Goal: Transaction & Acquisition: Purchase product/service

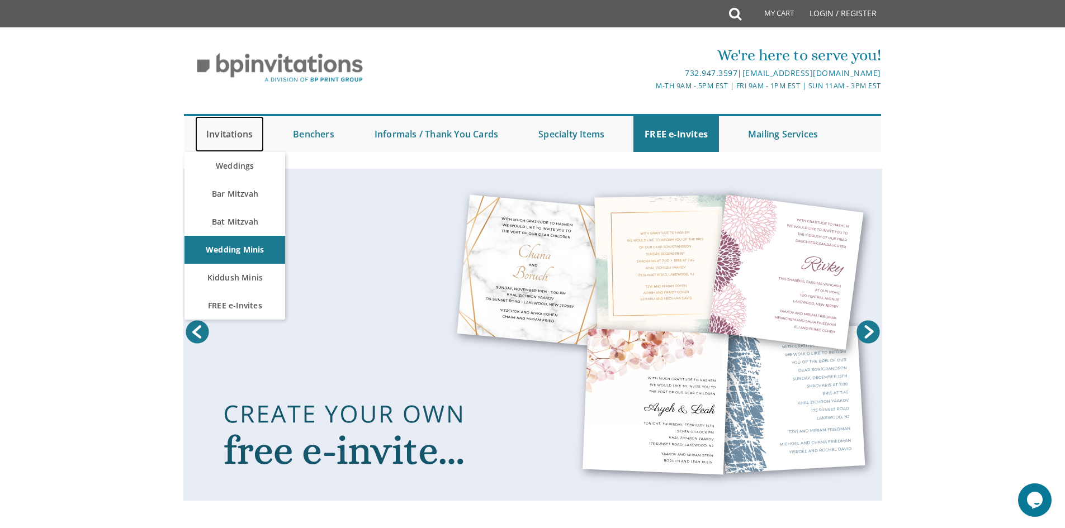
click at [241, 134] on link "Invitations" at bounding box center [229, 134] width 69 height 36
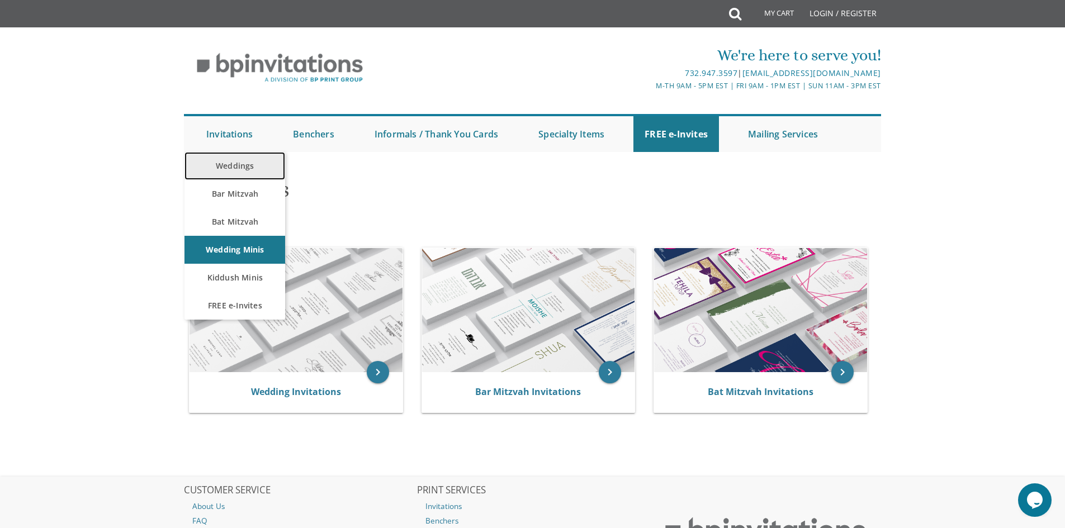
click at [241, 164] on link "Weddings" at bounding box center [234, 166] width 101 height 28
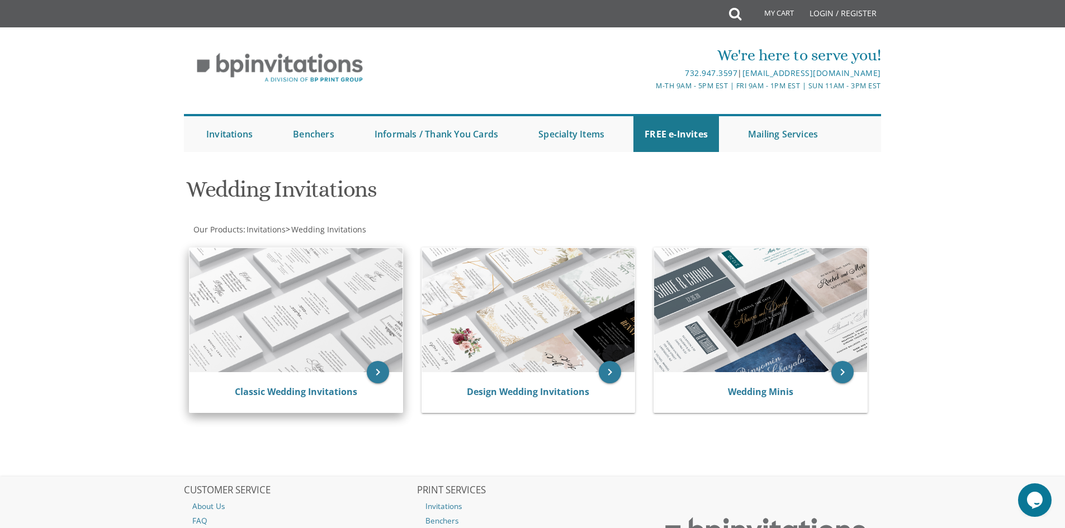
click at [307, 293] on img at bounding box center [295, 310] width 213 height 124
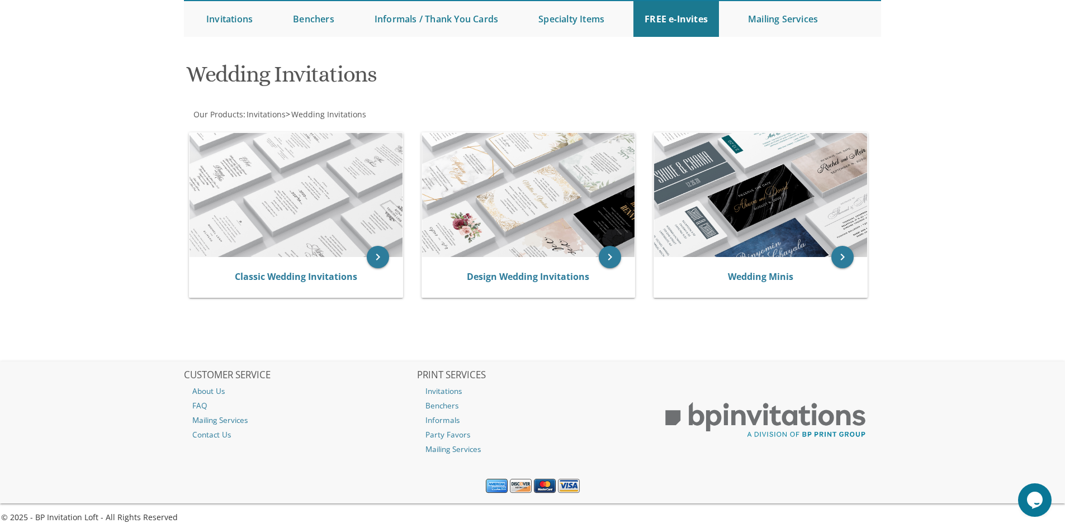
scroll to position [121, 0]
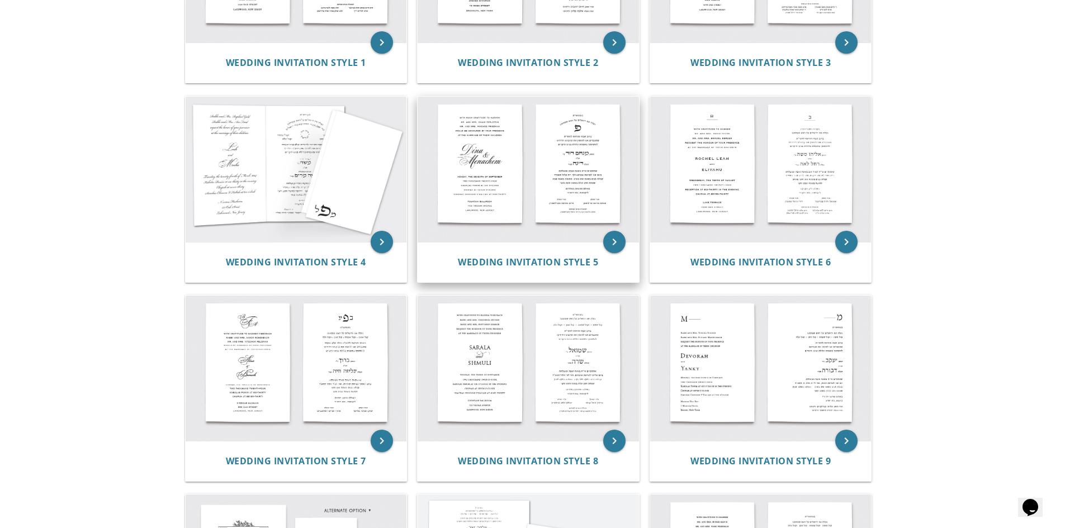
scroll to position [363, 0]
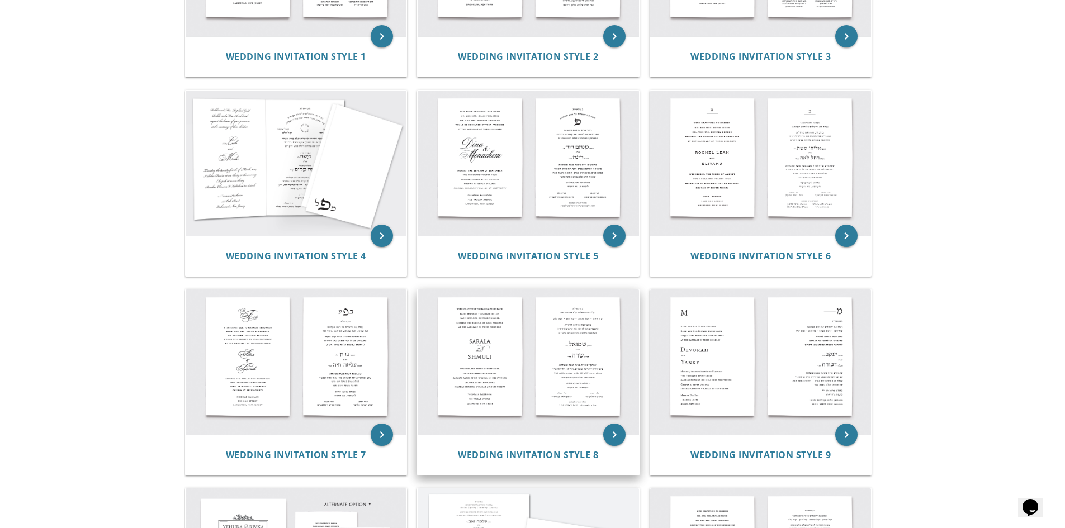
click at [567, 388] on img at bounding box center [527, 361] width 221 height 145
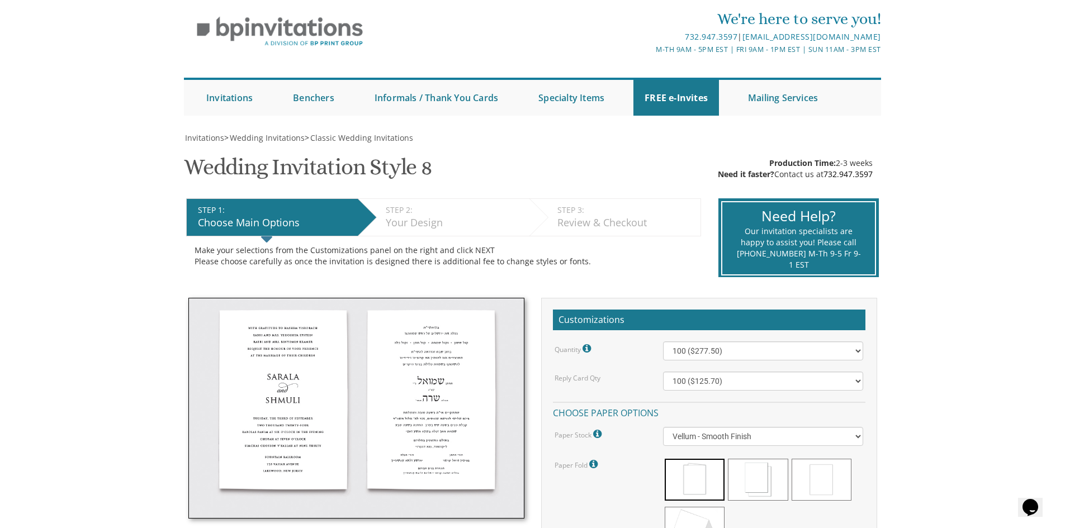
scroll to position [56, 0]
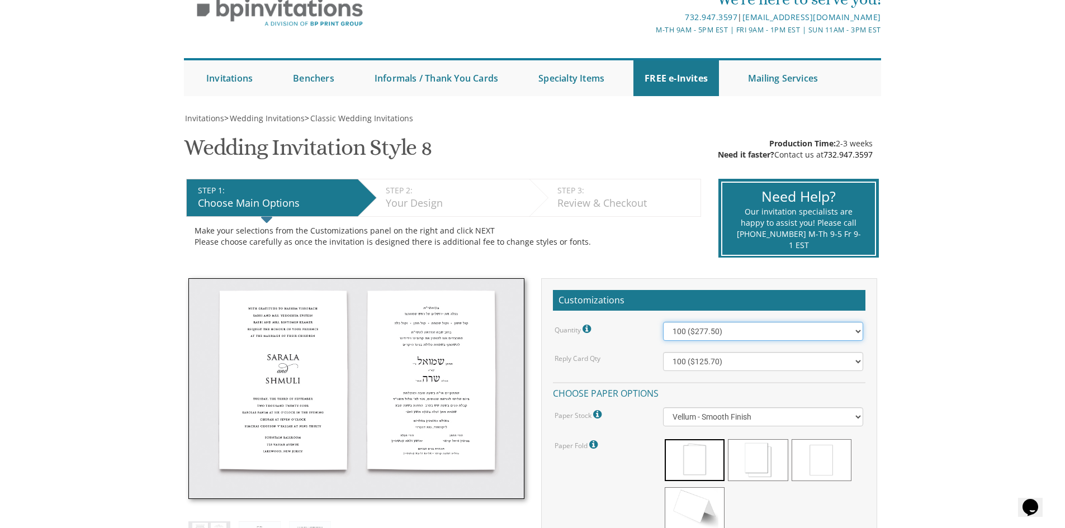
click at [692, 331] on select "100 ($277.50) 200 ($330.45) 300 ($380.65) 400 ($432.70) 500 ($482.10) 600 ($534…" at bounding box center [763, 331] width 200 height 19
select select "1200"
click at [663, 322] on select "100 ($277.50) 200 ($330.45) 300 ($380.65) 400 ($432.70) 500 ($482.10) 600 ($534…" at bounding box center [763, 331] width 200 height 19
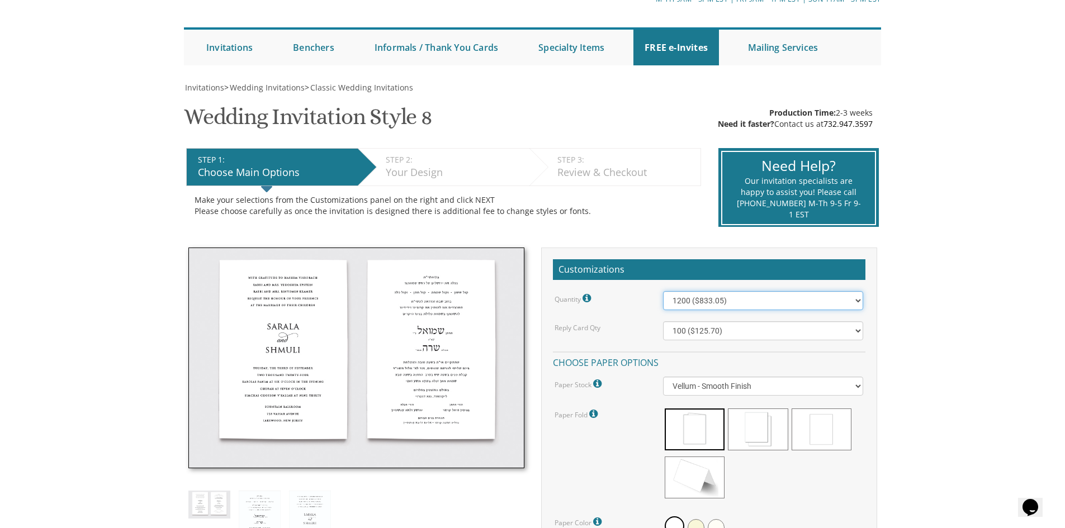
scroll to position [168, 0]
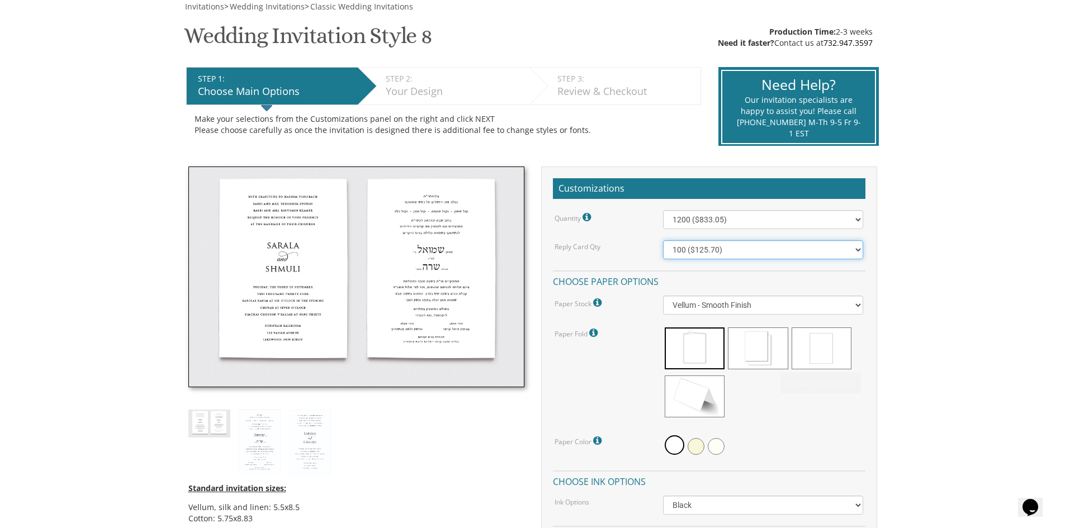
click at [730, 253] on select "100 ($125.70) 200 ($150.60) 300 ($177.95) 400 ($270.70) 500 ($225.30) 600 ($249…" at bounding box center [763, 249] width 200 height 19
select select "1200"
click at [663, 240] on select "100 ($125.70) 200 ($150.60) 300 ($177.95) 400 ($270.70) 500 ($225.30) 600 ($249…" at bounding box center [763, 249] width 200 height 19
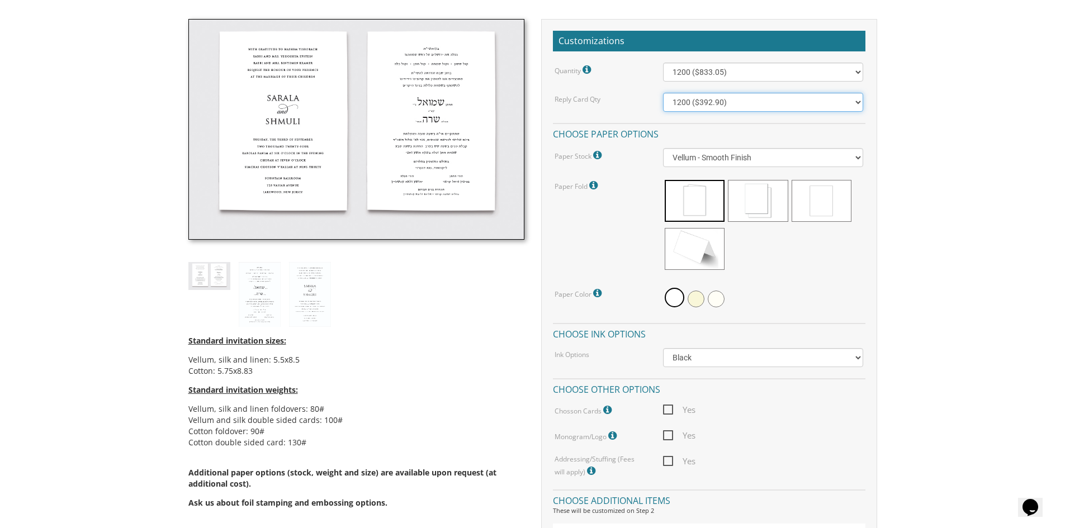
scroll to position [335, 0]
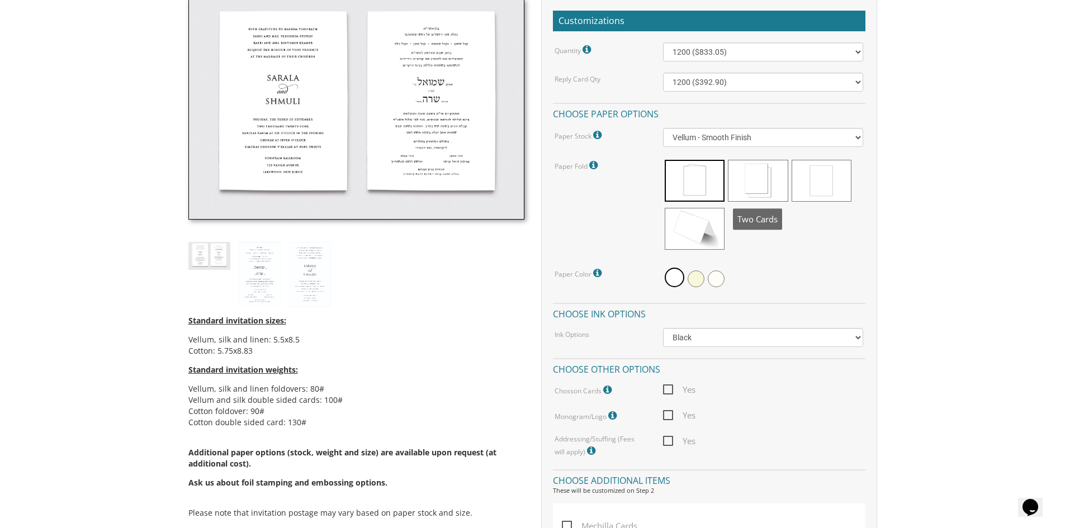
click at [749, 174] on span at bounding box center [758, 181] width 60 height 42
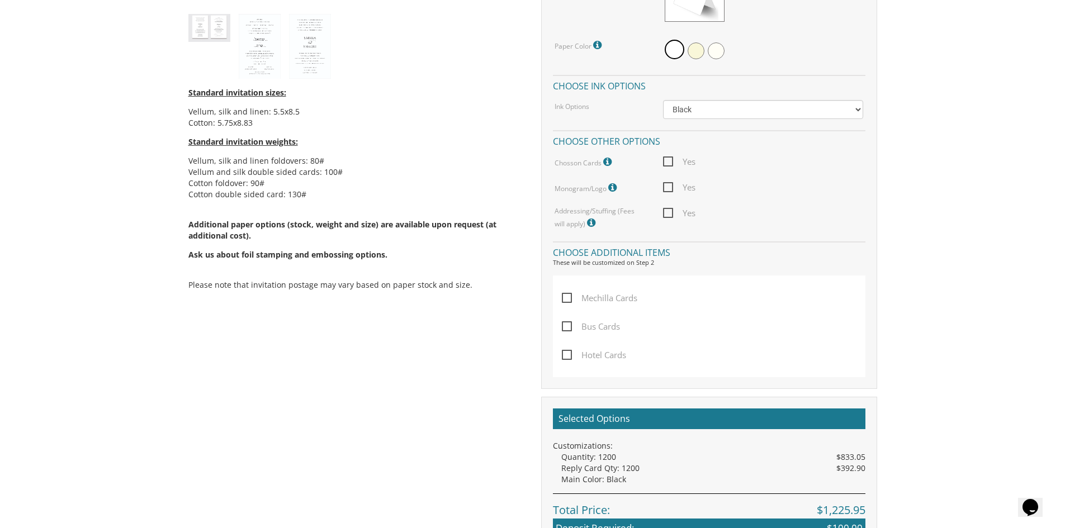
scroll to position [559, 0]
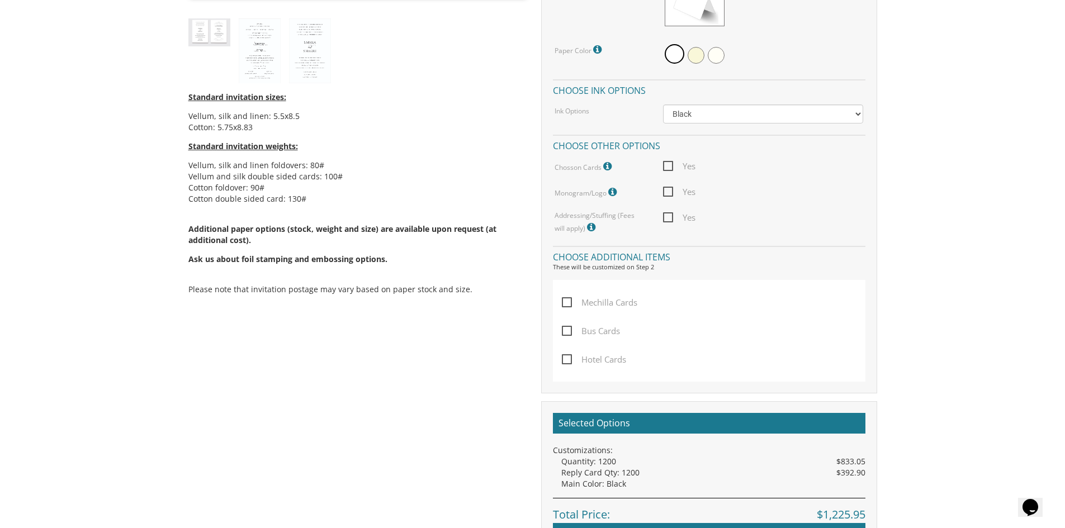
click at [600, 307] on span "Mechilla Cards" at bounding box center [599, 303] width 75 height 14
click at [569, 305] on input "Mechilla Cards" at bounding box center [565, 301] width 7 height 7
checkbox input "true"
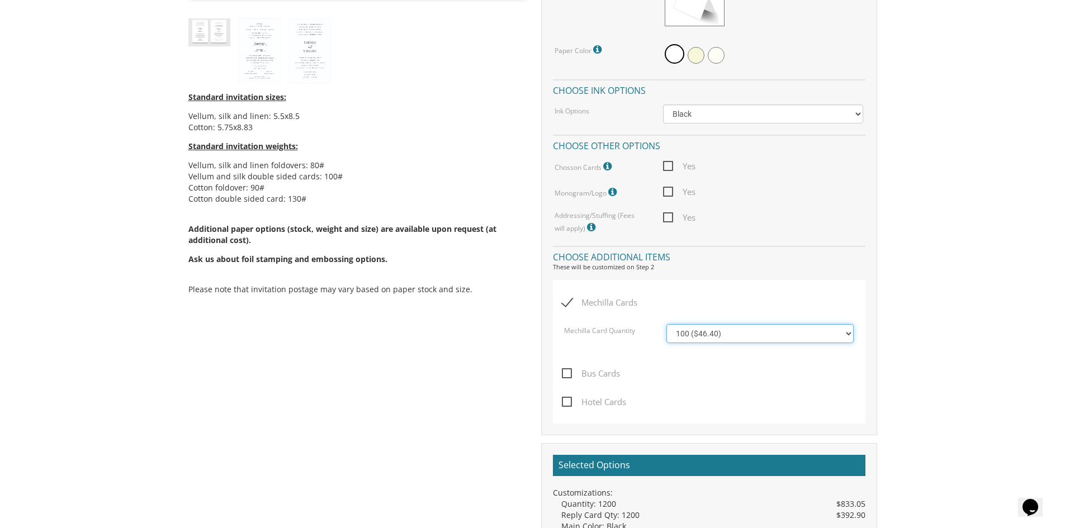
click at [678, 336] on select "100 ($46.40) 200 ($55.20) 300 ($61.85) 400 ($70.60) 500 ($77.20)" at bounding box center [759, 333] width 187 height 19
select select "300"
click at [666, 324] on select "100 ($46.40) 200 ($55.20) 300 ($61.85) 400 ($70.60) 500 ($77.20)" at bounding box center [759, 333] width 187 height 19
click at [666, 214] on span "Yes" at bounding box center [679, 218] width 32 height 14
click at [666, 214] on input "Yes" at bounding box center [666, 216] width 7 height 7
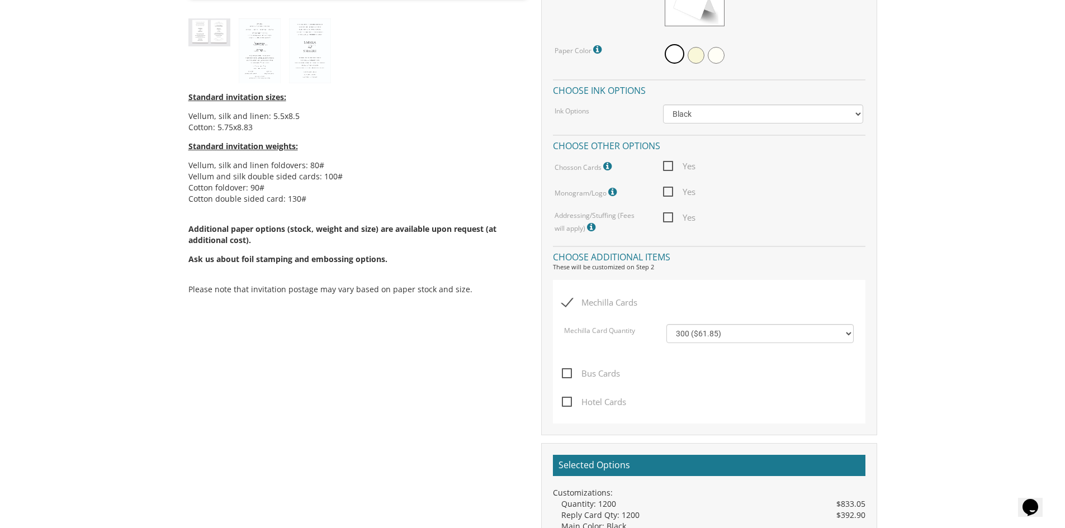
checkbox input "true"
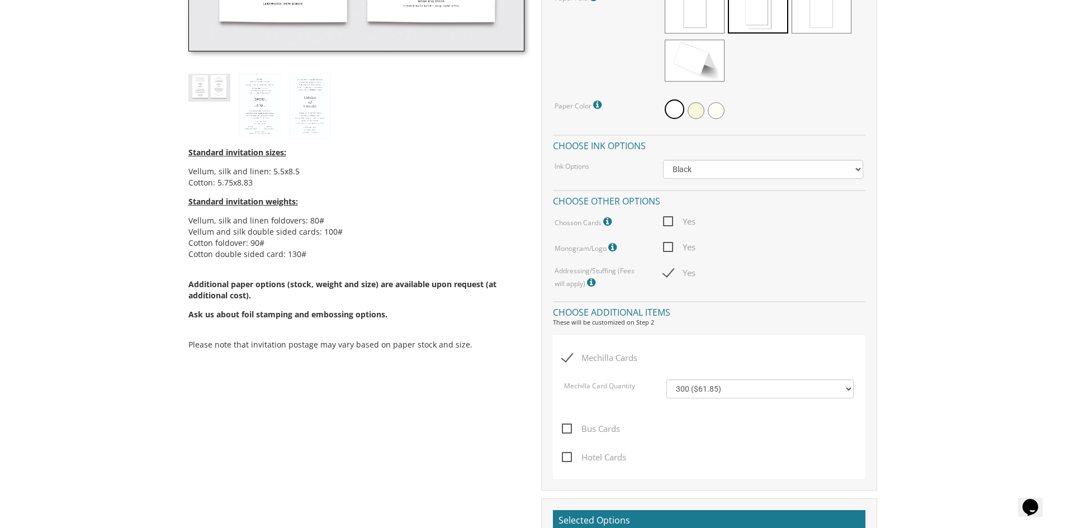
scroll to position [503, 0]
click at [703, 168] on select "Black Colored Ink ($65.00) Black + One Color ($211.00) Two Colors ($265.00)" at bounding box center [763, 169] width 200 height 19
select select "Standard"
click at [663, 160] on select "Black Colored Ink ($65.00) Black + One Color ($211.00) Two Colors ($265.00)" at bounding box center [763, 169] width 200 height 19
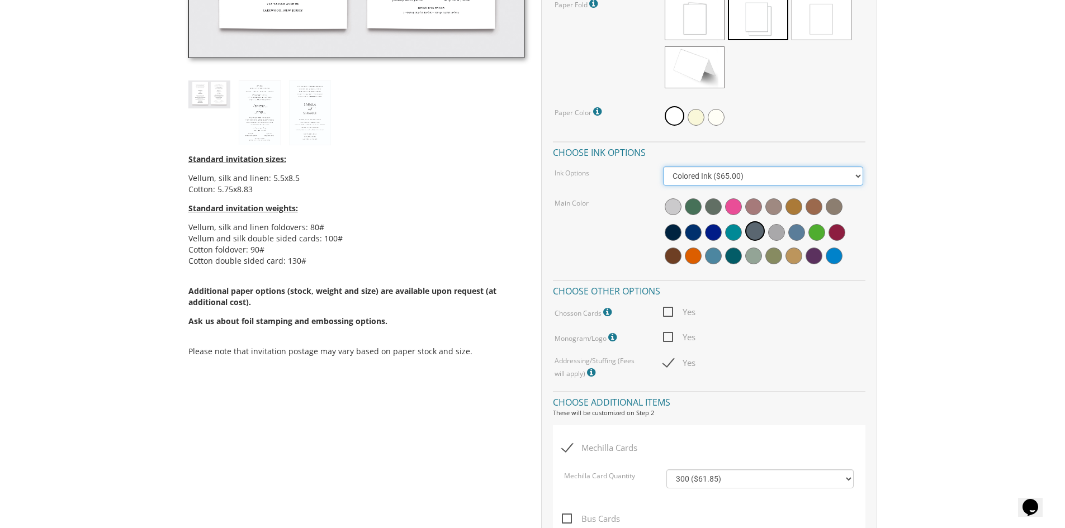
scroll to position [335, 0]
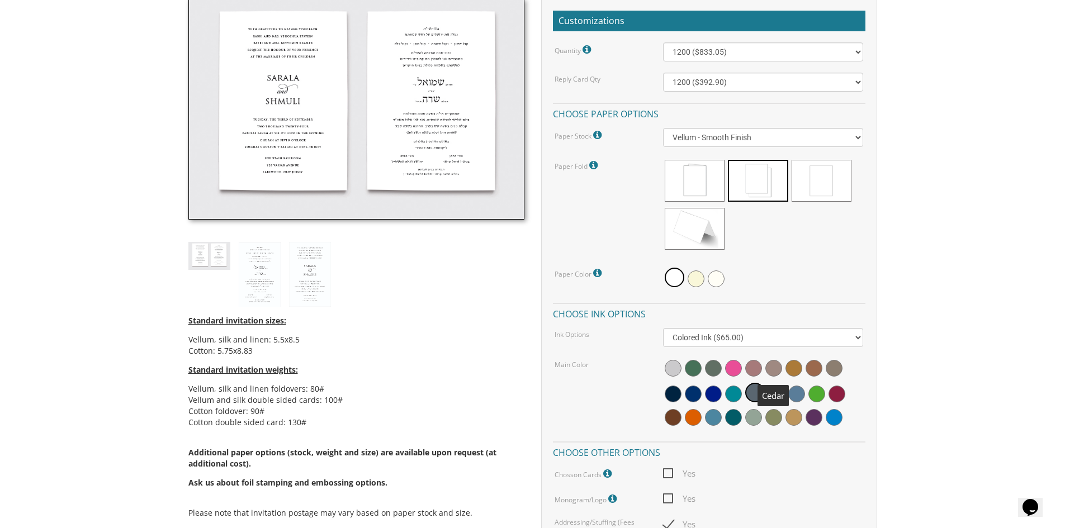
click at [769, 370] on span at bounding box center [773, 368] width 17 height 17
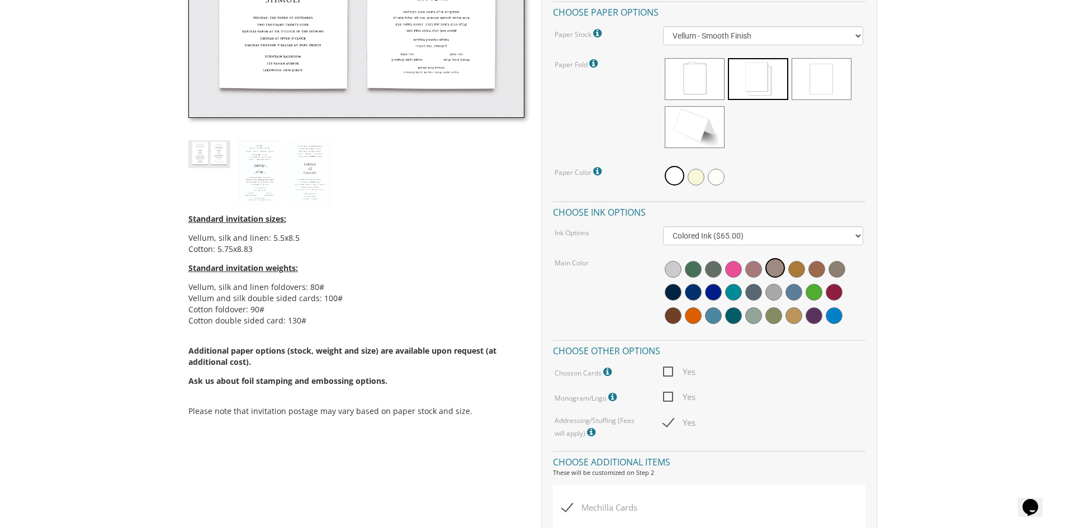
scroll to position [279, 0]
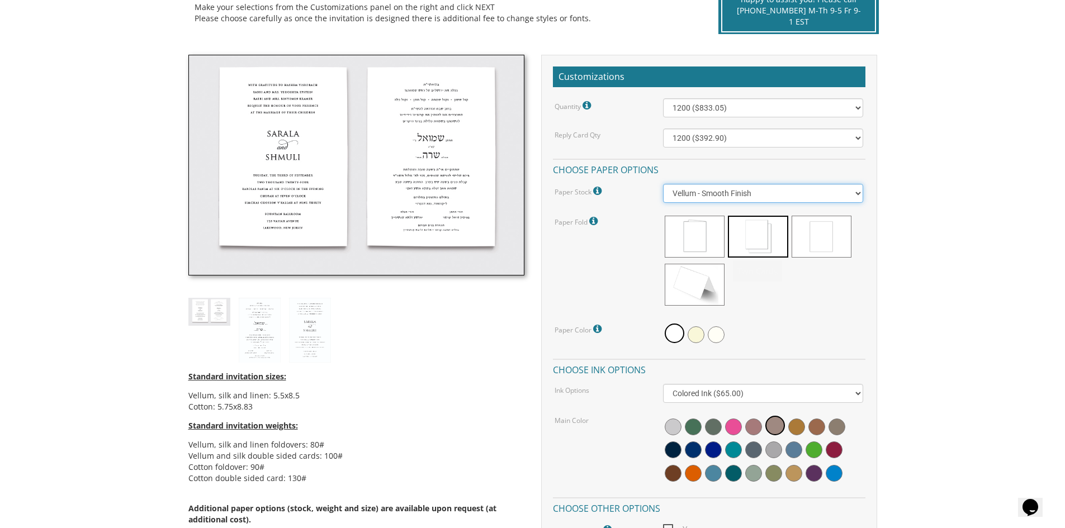
click at [742, 196] on select "Vellum - Smooth Finish Linen - Subtle Embossed Crosshatch Texture Silk - Soft, …" at bounding box center [763, 193] width 200 height 19
click at [663, 184] on select "Vellum - Smooth Finish Linen - Subtle Embossed Crosshatch Texture Silk - Soft, …" at bounding box center [763, 193] width 200 height 19
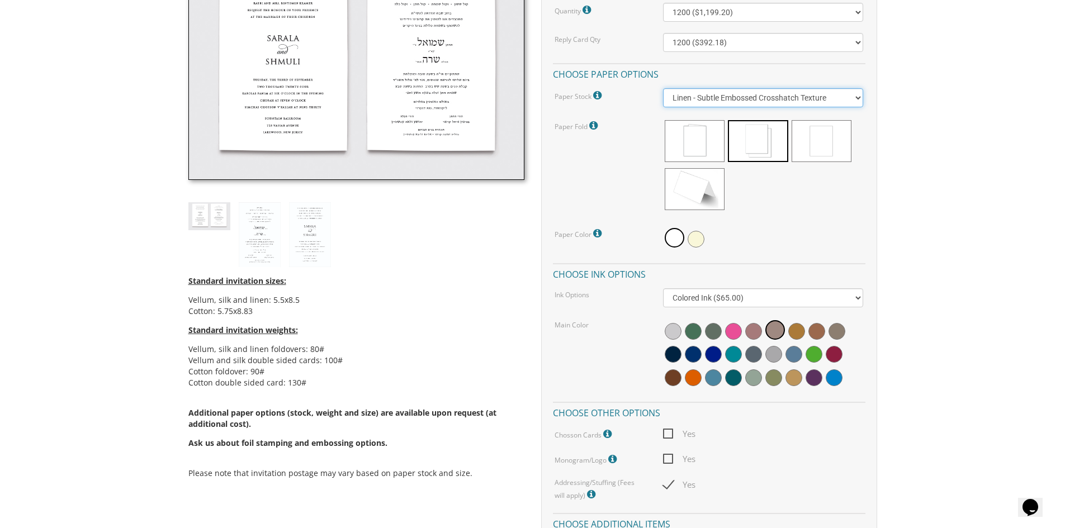
scroll to position [335, 0]
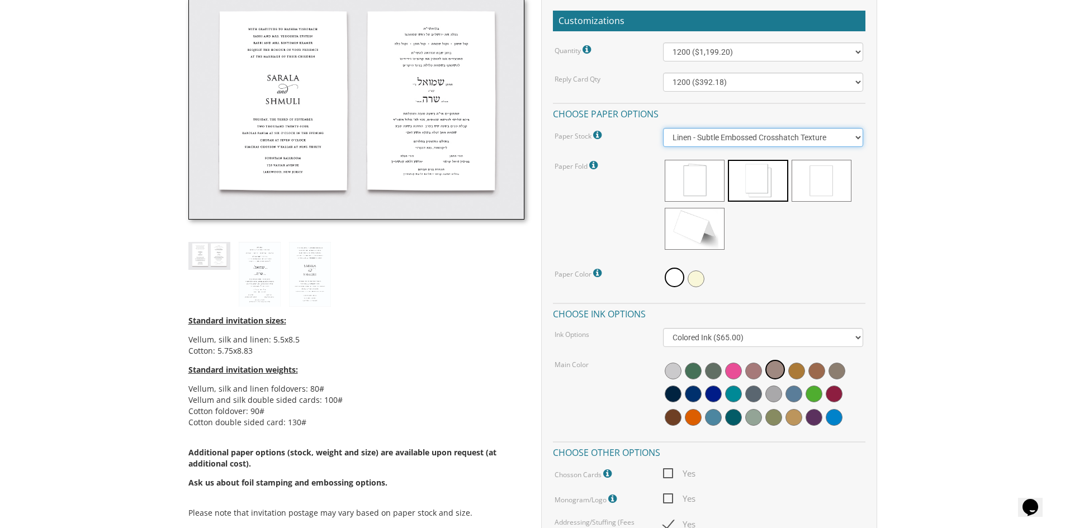
click at [738, 136] on select "Vellum - Smooth Finish Linen - Subtle Embossed Crosshatch Texture Silk - Soft, …" at bounding box center [763, 137] width 200 height 19
click at [597, 135] on icon at bounding box center [598, 135] width 11 height 10
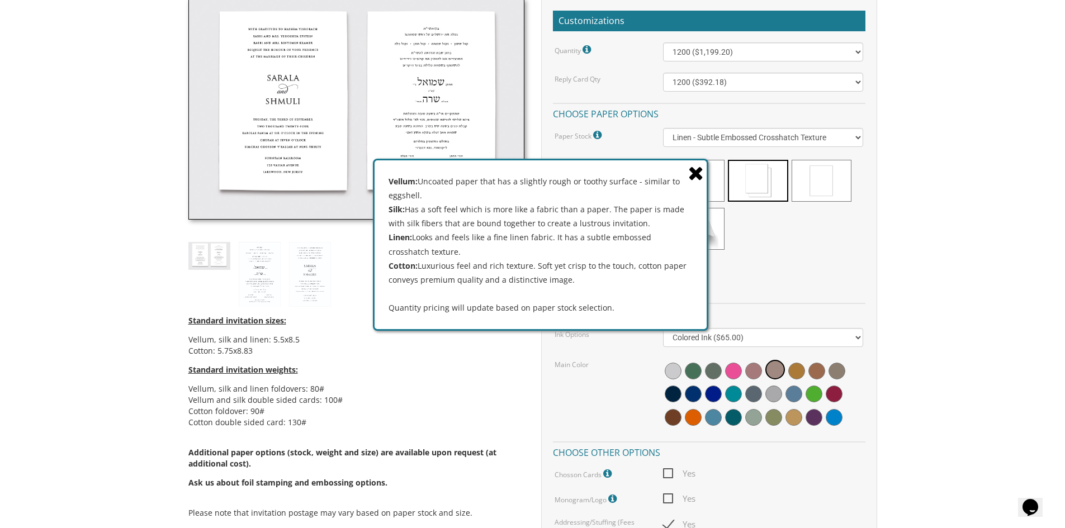
click at [694, 172] on icon at bounding box center [696, 173] width 16 height 20
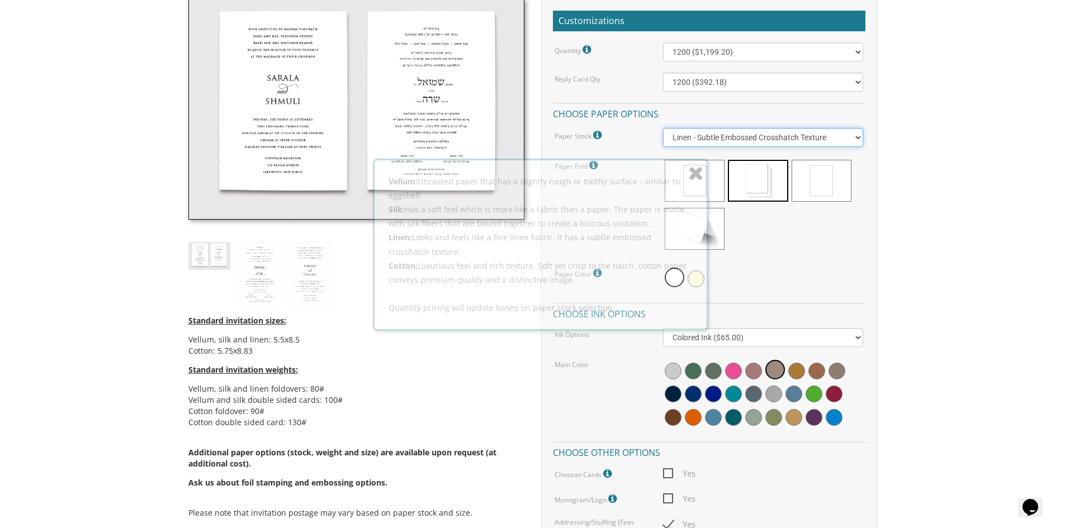
click at [697, 138] on select "Vellum - Smooth Finish Linen - Subtle Embossed Crosshatch Texture Silk - Soft, …" at bounding box center [763, 137] width 200 height 19
click at [663, 128] on select "Vellum - Smooth Finish Linen - Subtle Embossed Crosshatch Texture Silk - Soft, …" at bounding box center [763, 137] width 200 height 19
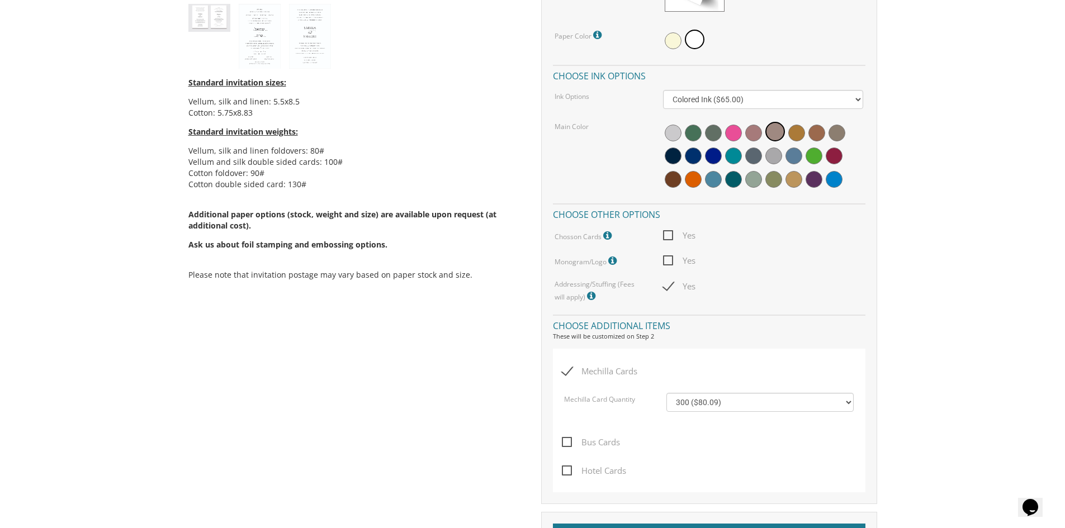
scroll to position [447, 0]
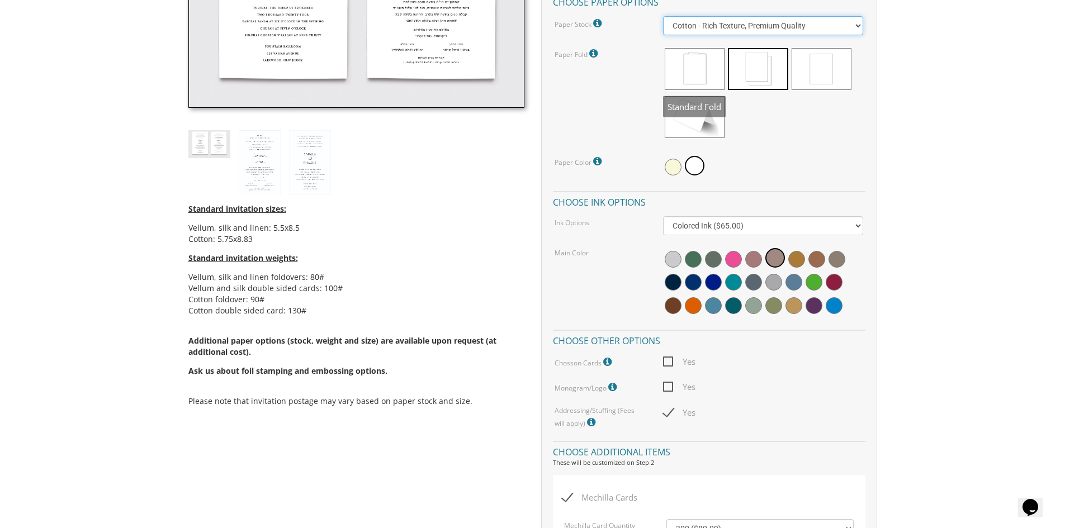
click at [679, 26] on select "Vellum - Smooth Finish Linen - Subtle Embossed Crosshatch Texture Silk - Soft, …" at bounding box center [763, 25] width 200 height 19
select select "Vellum"
click at [663, 16] on select "Vellum - Smooth Finish Linen - Subtle Embossed Crosshatch Texture Silk - Soft, …" at bounding box center [763, 25] width 200 height 19
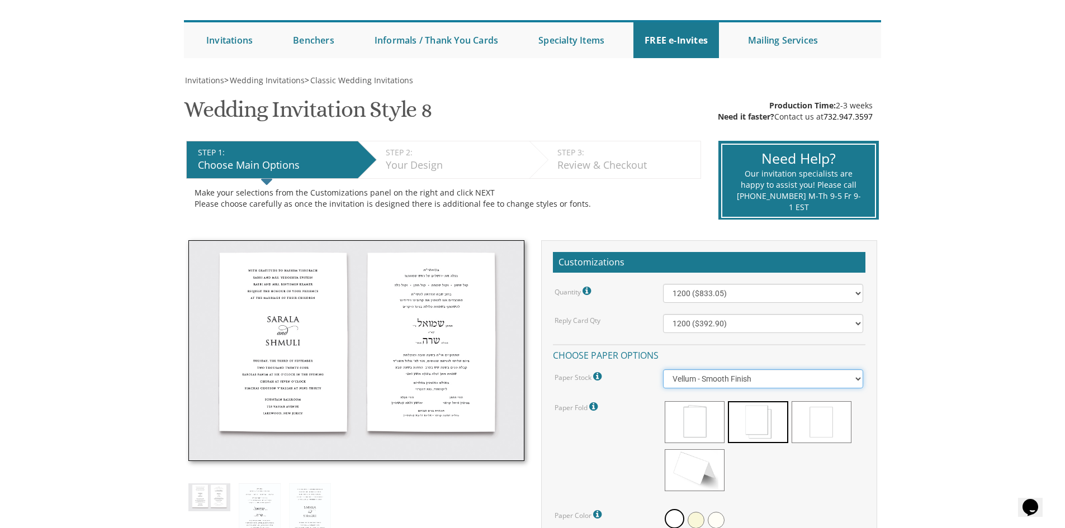
scroll to position [0, 0]
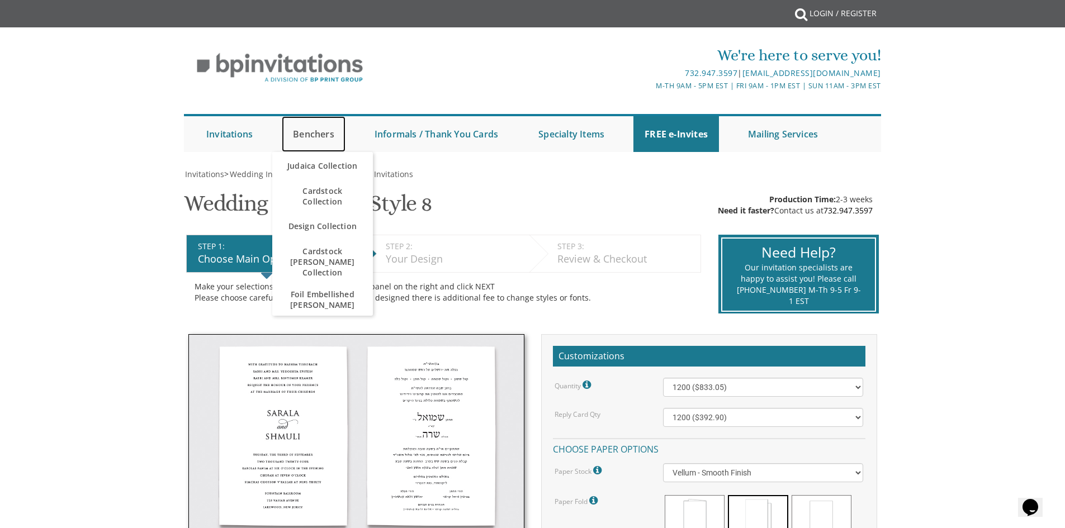
click at [324, 137] on link "Benchers" at bounding box center [314, 134] width 64 height 36
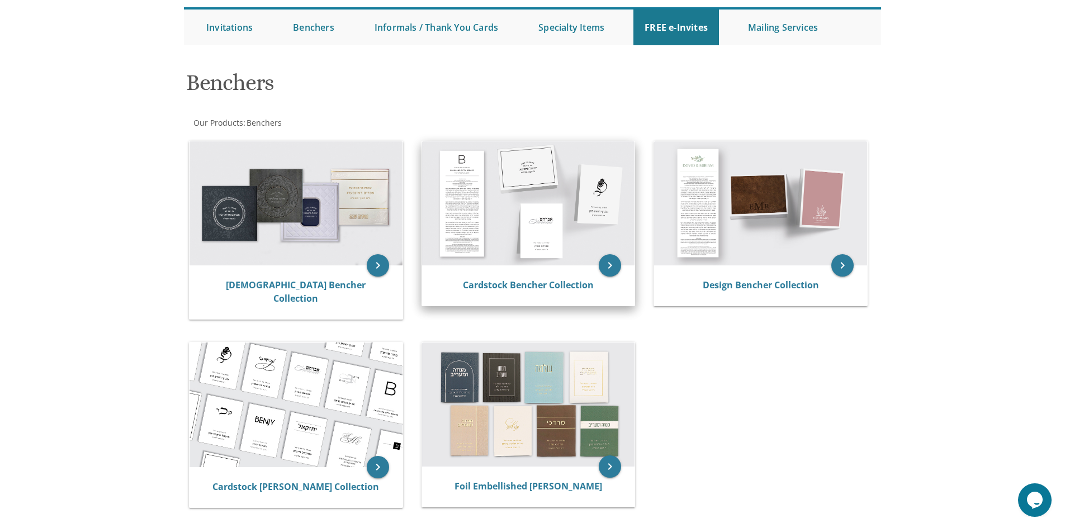
scroll to position [112, 0]
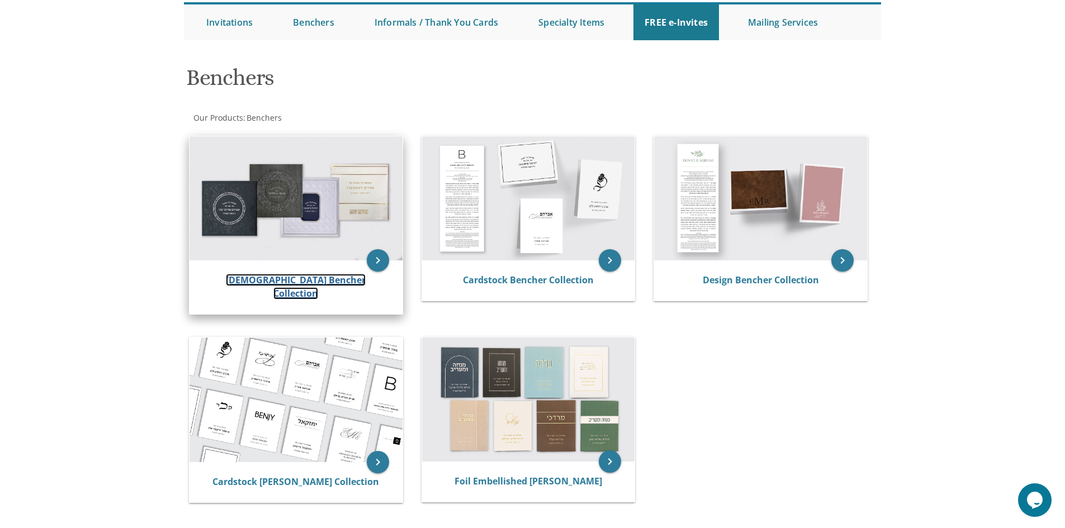
click at [344, 276] on link "[DEMOGRAPHIC_DATA] Bencher Collection" at bounding box center [296, 287] width 140 height 26
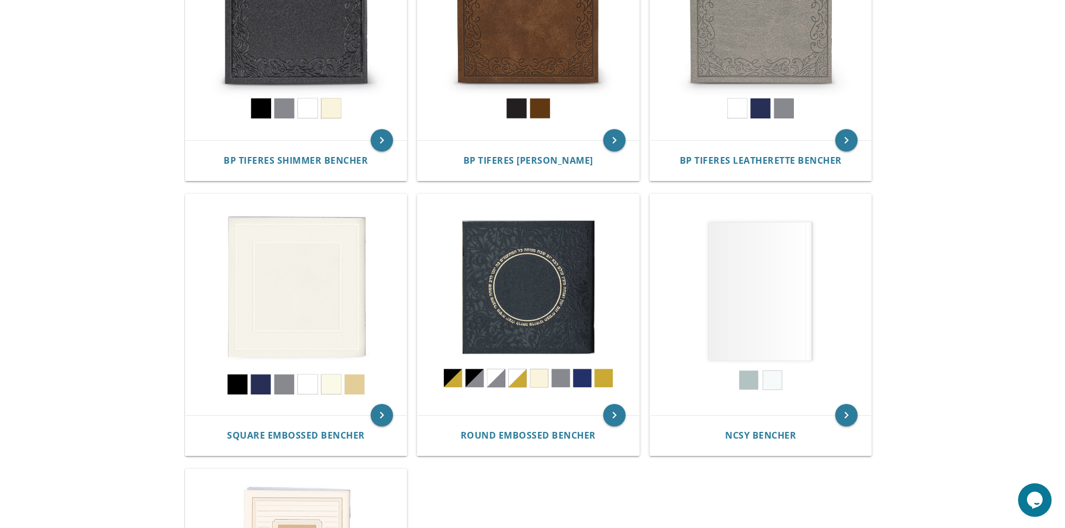
scroll to position [335, 0]
click at [367, 427] on div "Square Embossed Bencher" at bounding box center [296, 435] width 221 height 40
click at [381, 415] on icon "keyboard_arrow_right" at bounding box center [381, 414] width 22 height 22
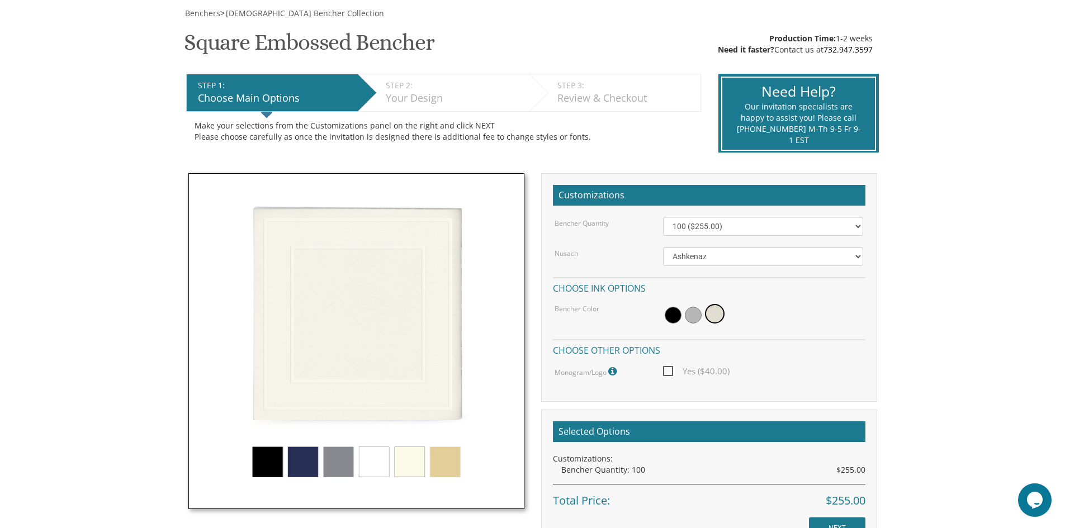
scroll to position [168, 0]
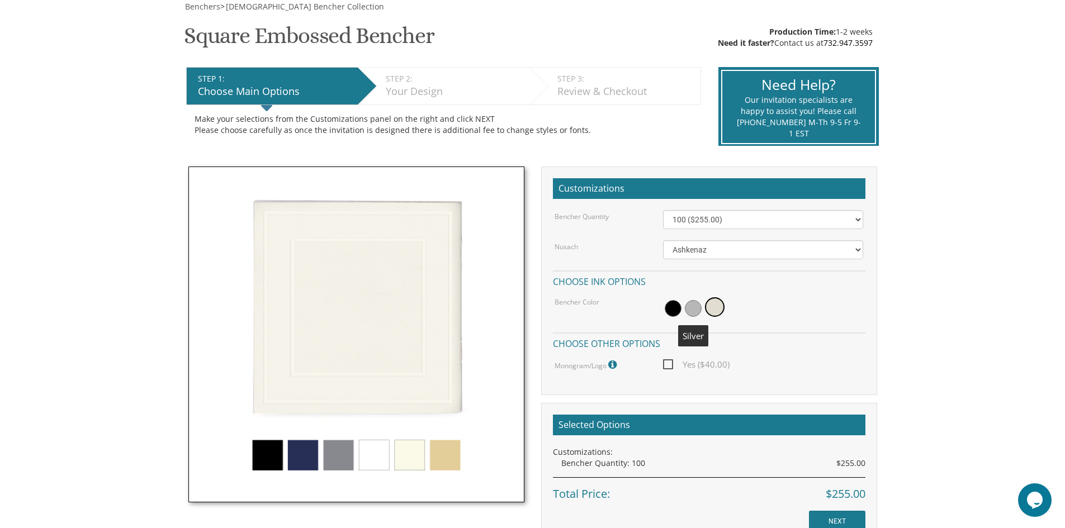
click at [691, 308] on span at bounding box center [693, 308] width 17 height 17
click at [347, 448] on img at bounding box center [356, 335] width 336 height 336
click at [712, 224] on select "100 ($255.00) 200 ($510.00) 300 ($765.00) 400 ($1,020.00) 500 ($1,275.00)" at bounding box center [763, 219] width 200 height 19
select select "400"
click at [663, 210] on select "100 ($255.00) 200 ($510.00) 300 ($765.00) 400 ($1,020.00) 500 ($1,275.00)" at bounding box center [763, 219] width 200 height 19
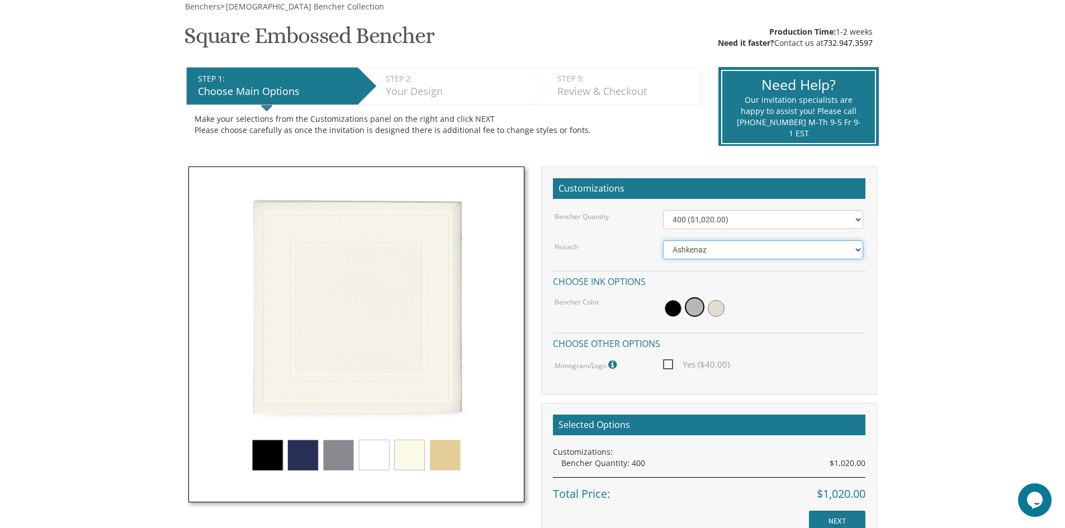
click at [710, 253] on select "Ashkenaz Edut Mizrach" at bounding box center [763, 249] width 200 height 19
click at [951, 268] on body "My Cart {{shoppingcart.totalQuantityDisplay}} Total: {{shoppingcart.subtotal}} …" at bounding box center [532, 395] width 1065 height 1127
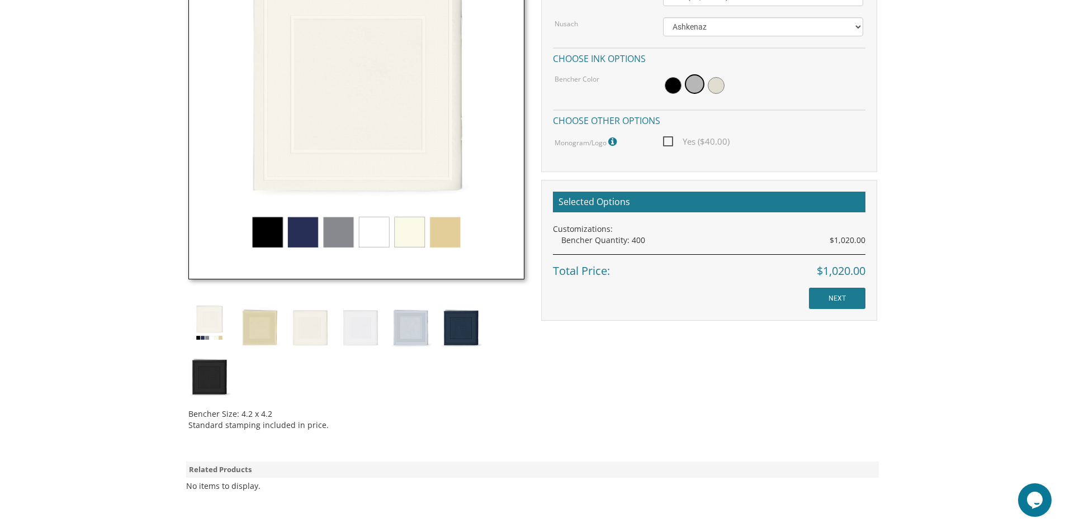
scroll to position [391, 0]
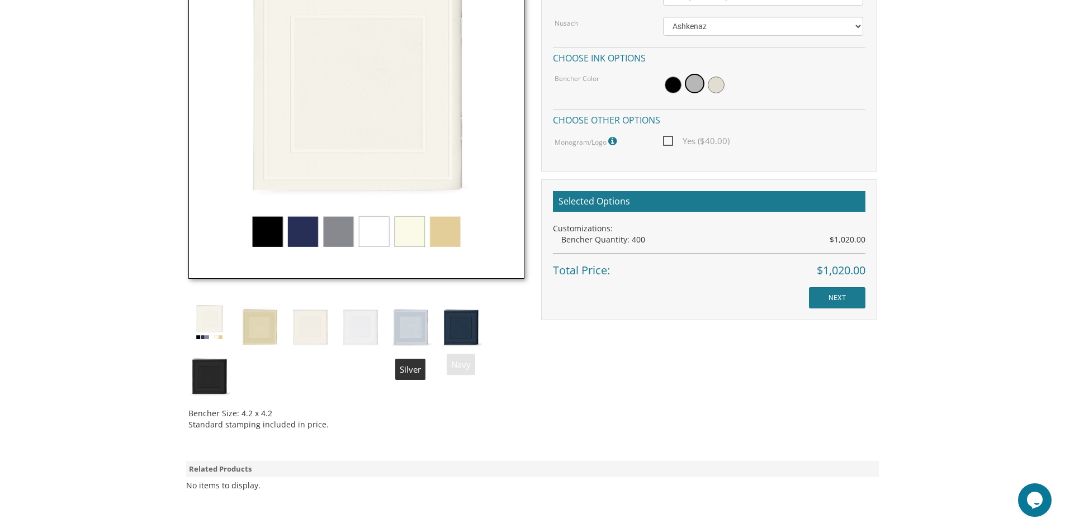
click at [404, 328] on img at bounding box center [410, 325] width 42 height 49
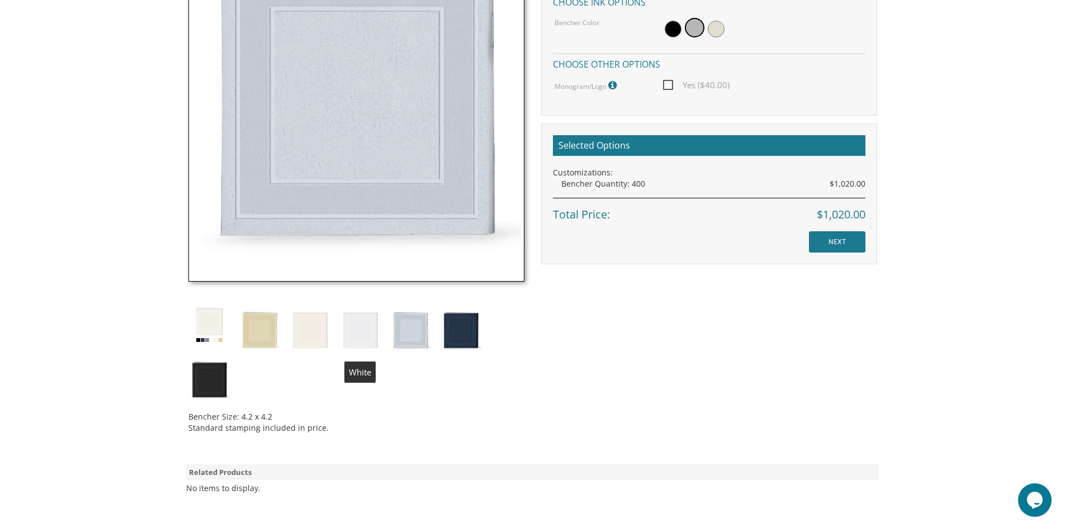
click at [363, 334] on img at bounding box center [360, 328] width 42 height 49
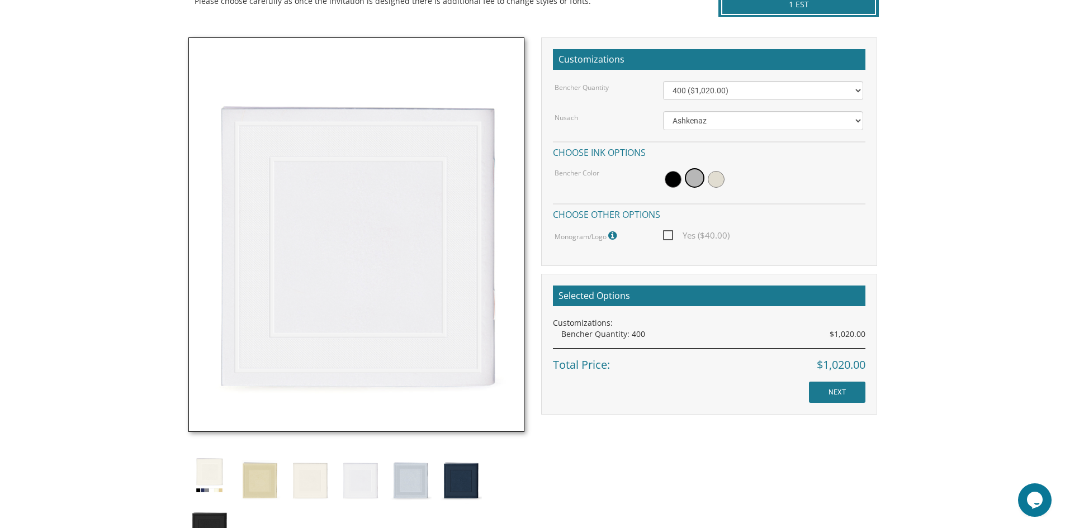
scroll to position [211, 0]
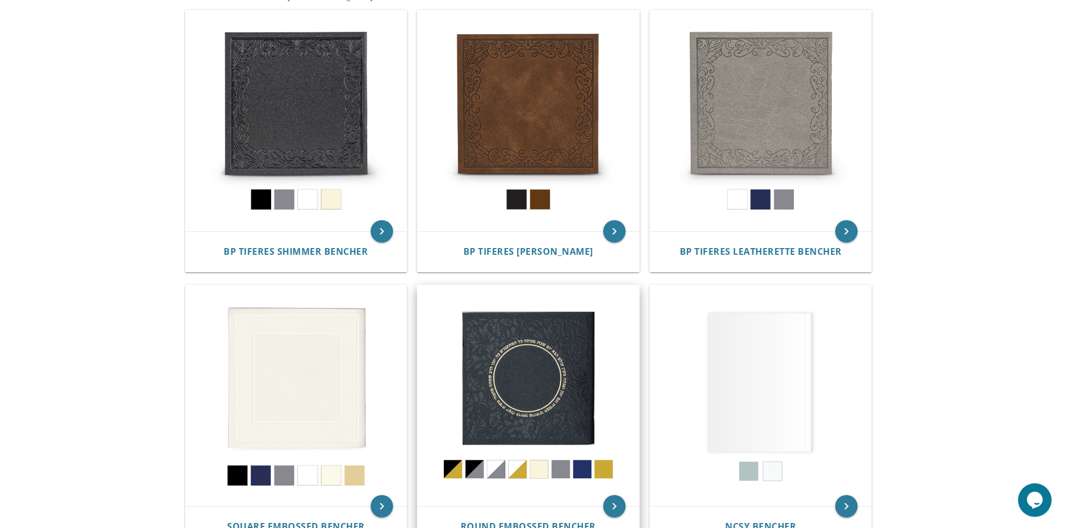
scroll to position [224, 0]
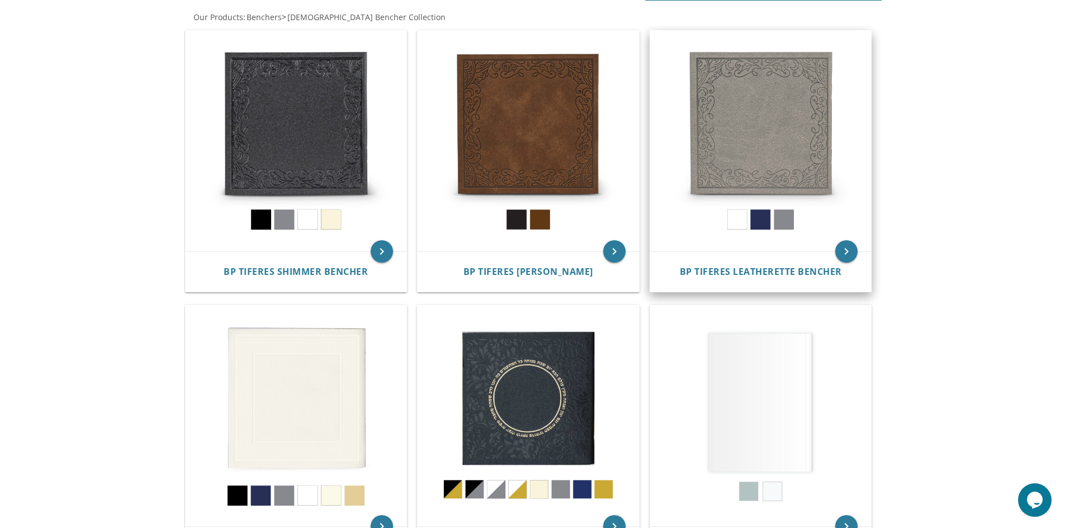
click at [751, 129] on img at bounding box center [760, 141] width 221 height 221
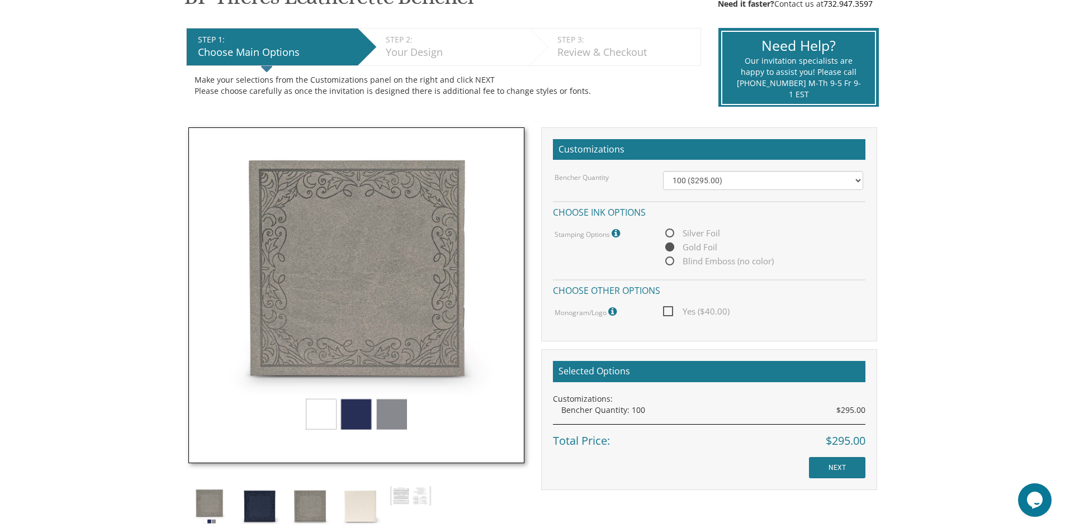
scroll to position [224, 0]
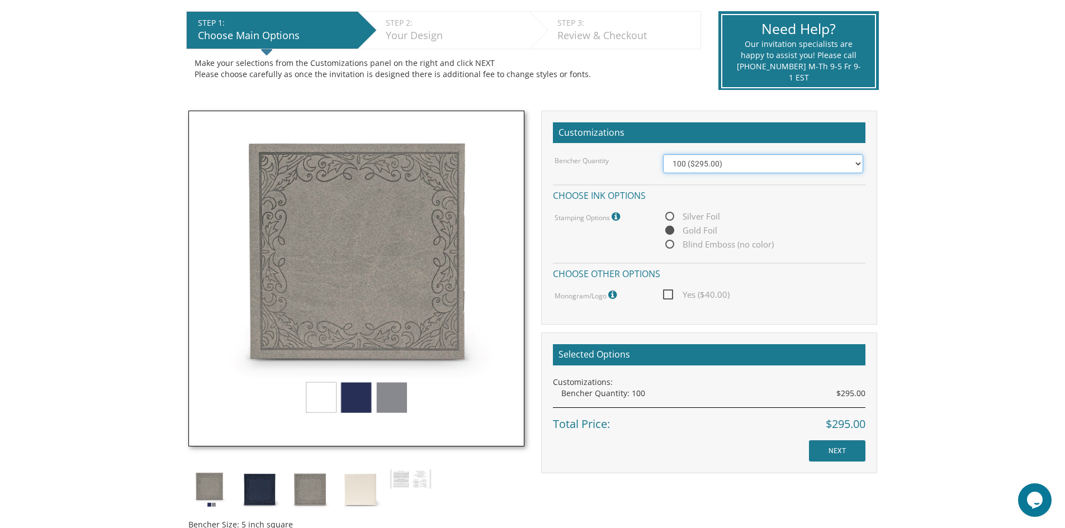
click at [679, 159] on select "100 ($295.00) 200 ($590.00) 300 ($885.00) 400 ($1,180.00) 500 ($1,475.00)" at bounding box center [763, 163] width 200 height 19
click at [663, 154] on select "100 ($295.00) 200 ($590.00) 300 ($885.00) 400 ($1,180.00) 500 ($1,475.00)" at bounding box center [763, 163] width 200 height 19
click at [392, 405] on img at bounding box center [356, 279] width 336 height 336
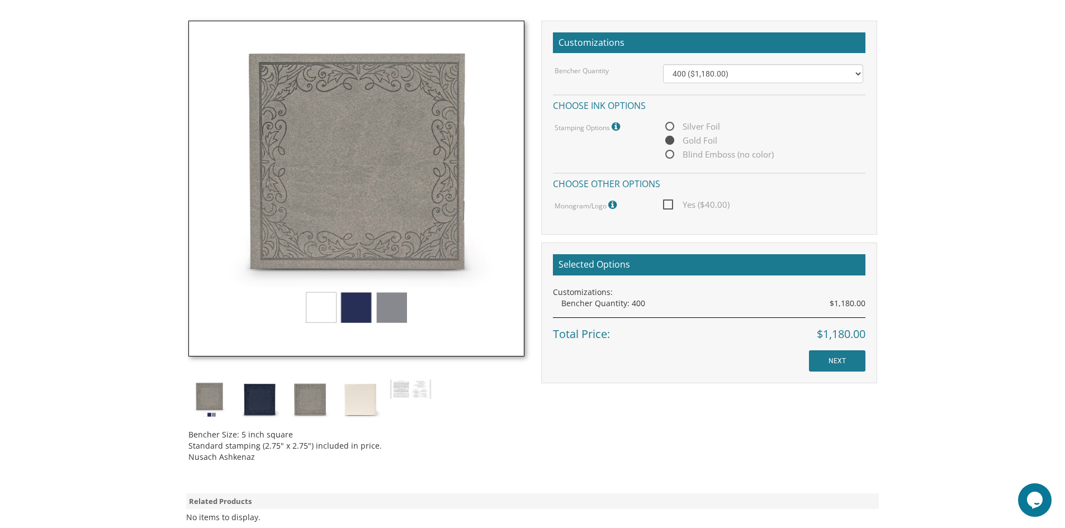
scroll to position [335, 0]
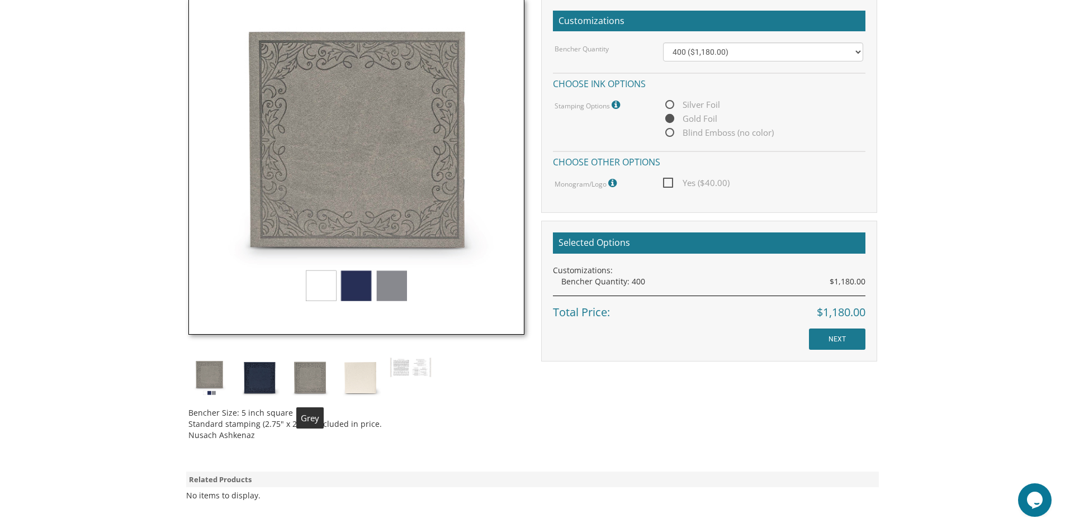
click at [316, 388] on img at bounding box center [310, 378] width 42 height 42
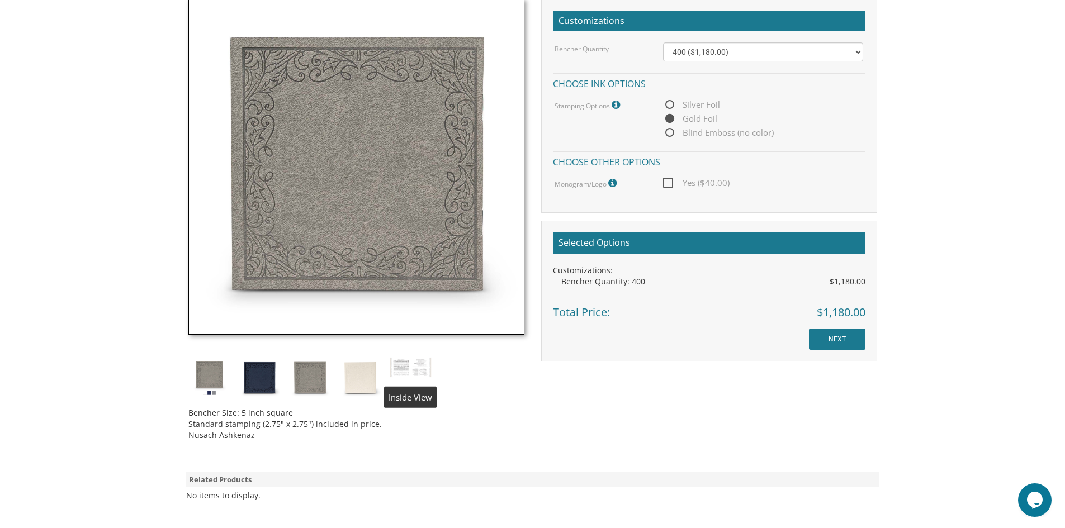
click at [410, 370] on img at bounding box center [410, 367] width 42 height 21
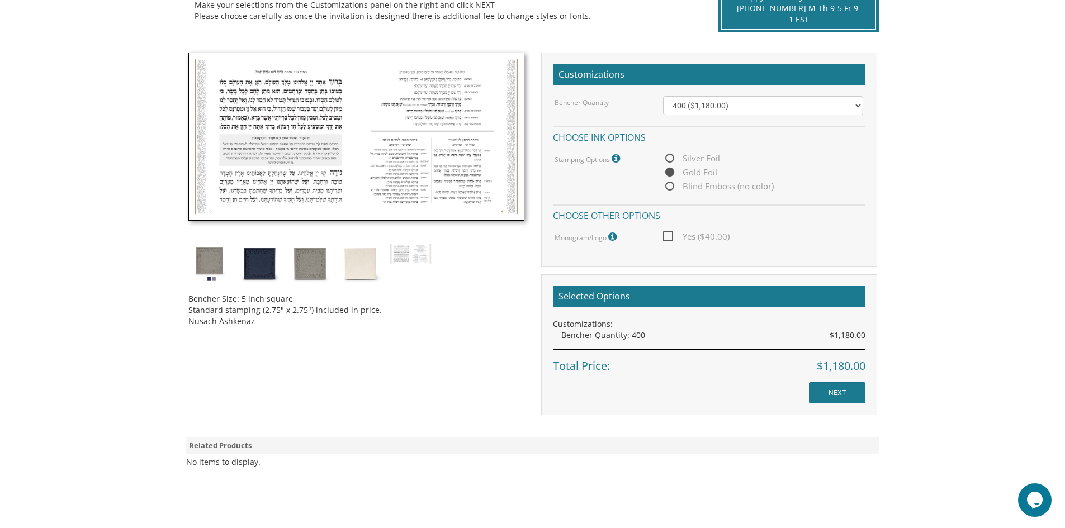
scroll to position [224, 0]
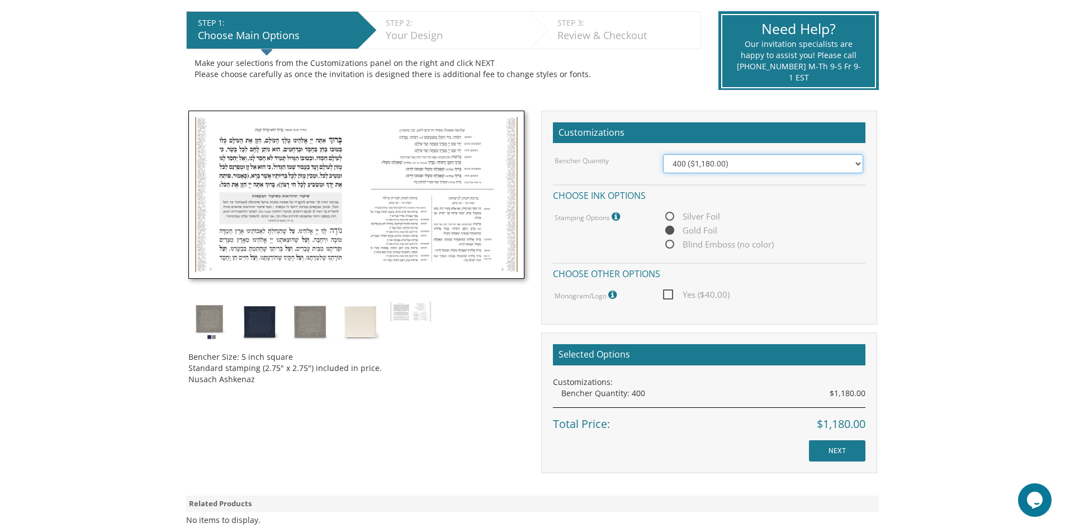
click at [706, 161] on select "100 ($295.00) 200 ($590.00) 300 ($885.00) 400 ($1,180.00) 500 ($1,475.00)" at bounding box center [763, 163] width 200 height 19
select select "300"
click at [663, 154] on select "100 ($295.00) 200 ($590.00) 300 ($885.00) 400 ($1,180.00) 500 ($1,475.00)" at bounding box center [763, 163] width 200 height 19
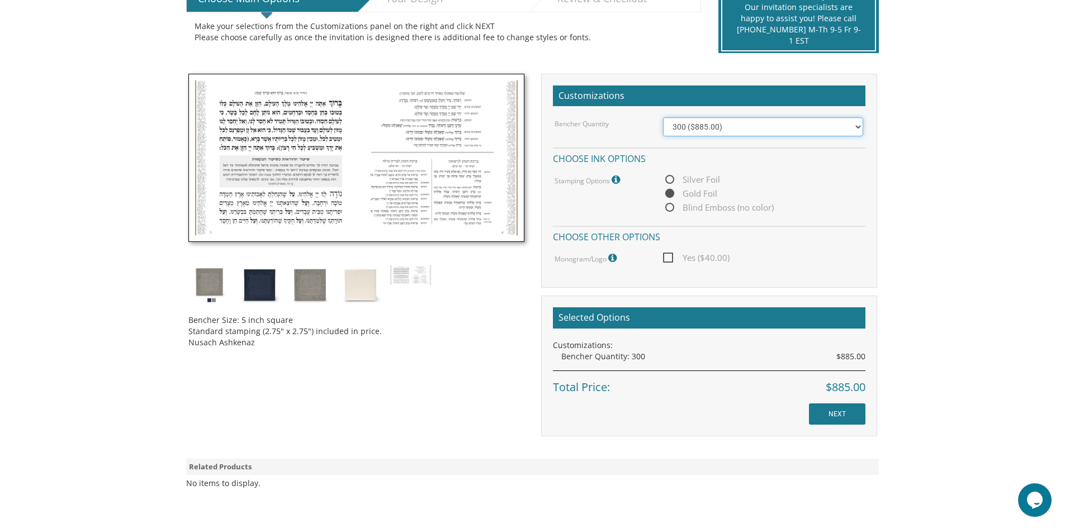
scroll to position [279, 0]
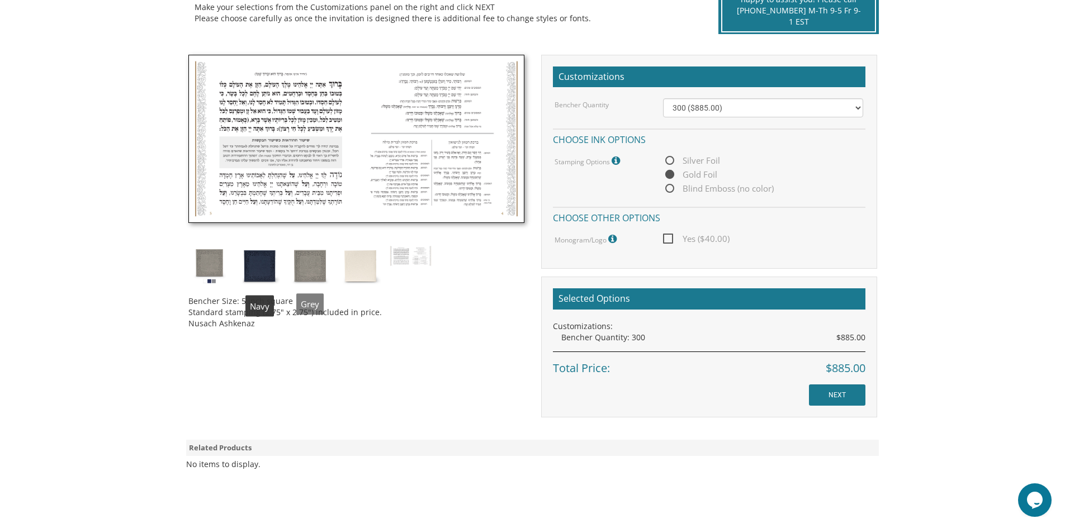
click at [304, 262] on img at bounding box center [310, 266] width 42 height 42
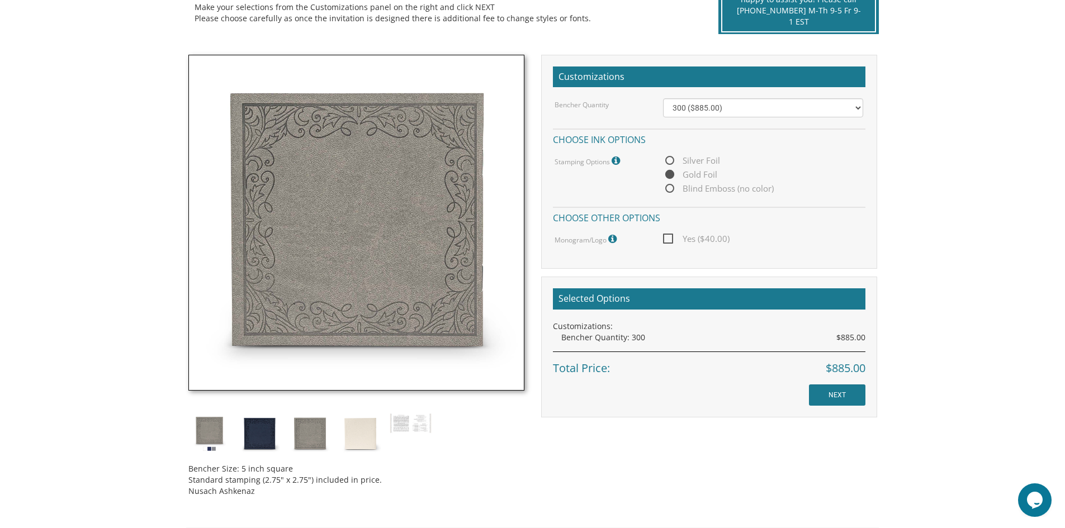
click at [676, 160] on span "Silver Foil" at bounding box center [691, 161] width 57 height 14
click at [670, 160] on input "Silver Foil" at bounding box center [666, 161] width 7 height 7
radio input "true"
click at [673, 173] on span "Gold Foil" at bounding box center [690, 175] width 54 height 14
click at [670, 173] on input "Gold Foil" at bounding box center [666, 175] width 7 height 7
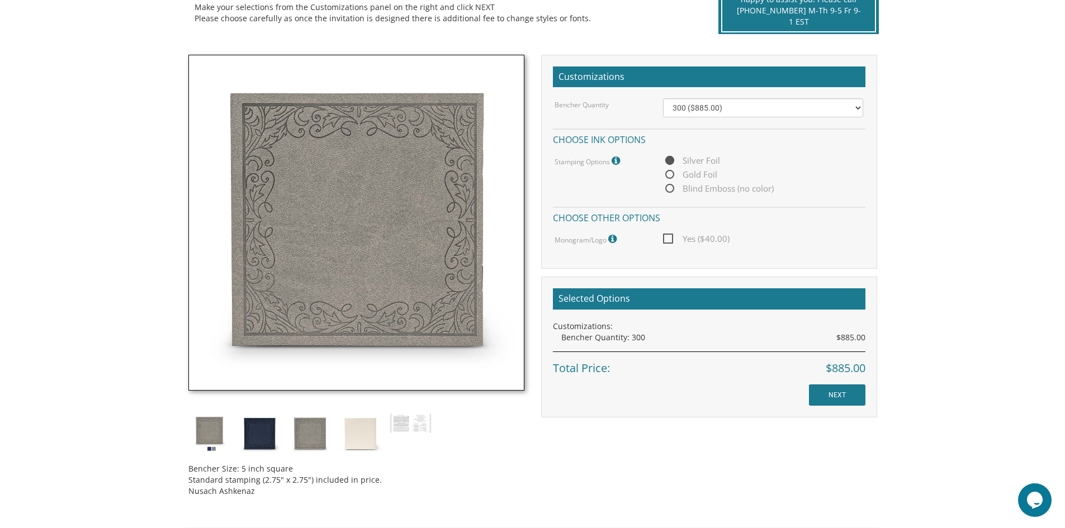
radio input "true"
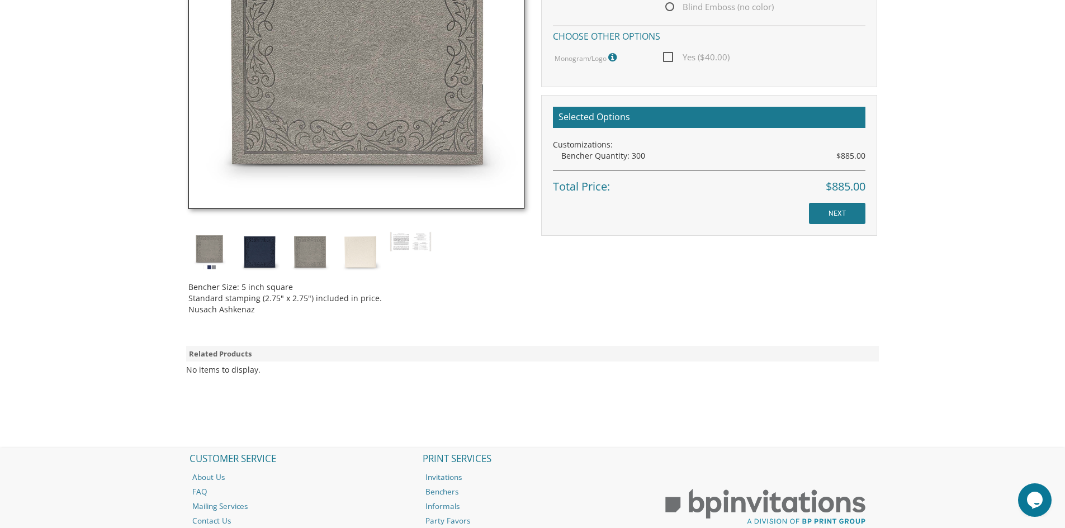
scroll to position [330, 0]
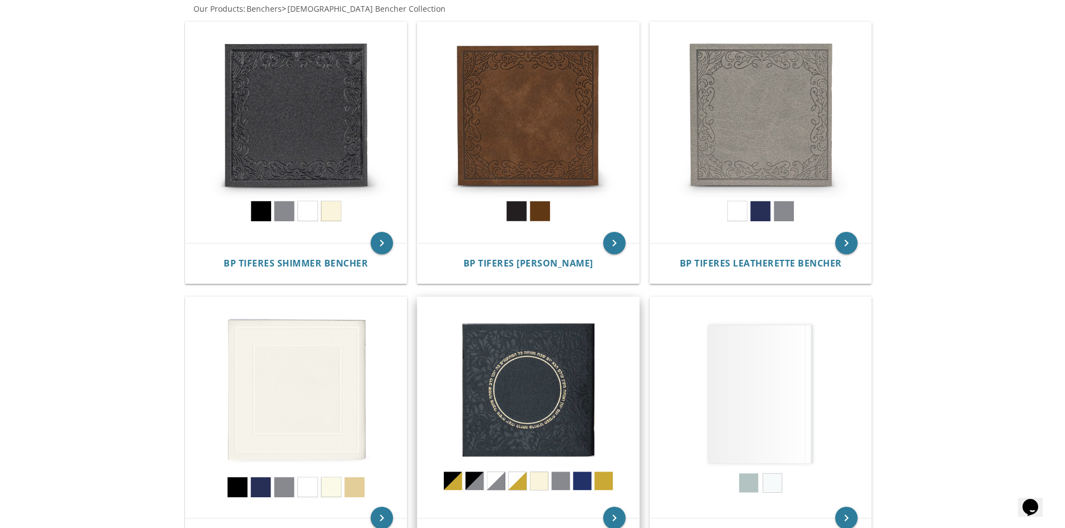
scroll to position [224, 0]
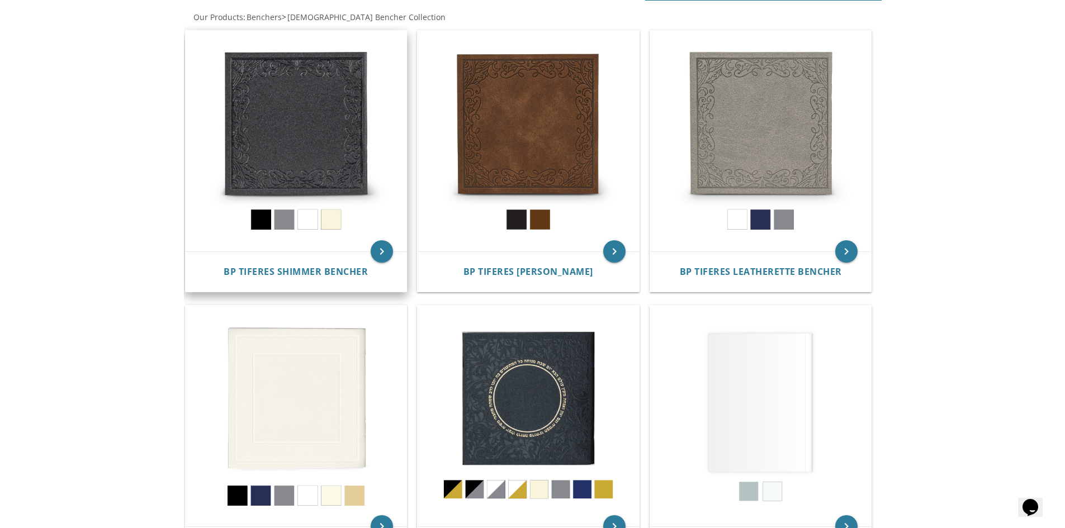
click at [332, 156] on img at bounding box center [296, 141] width 221 height 221
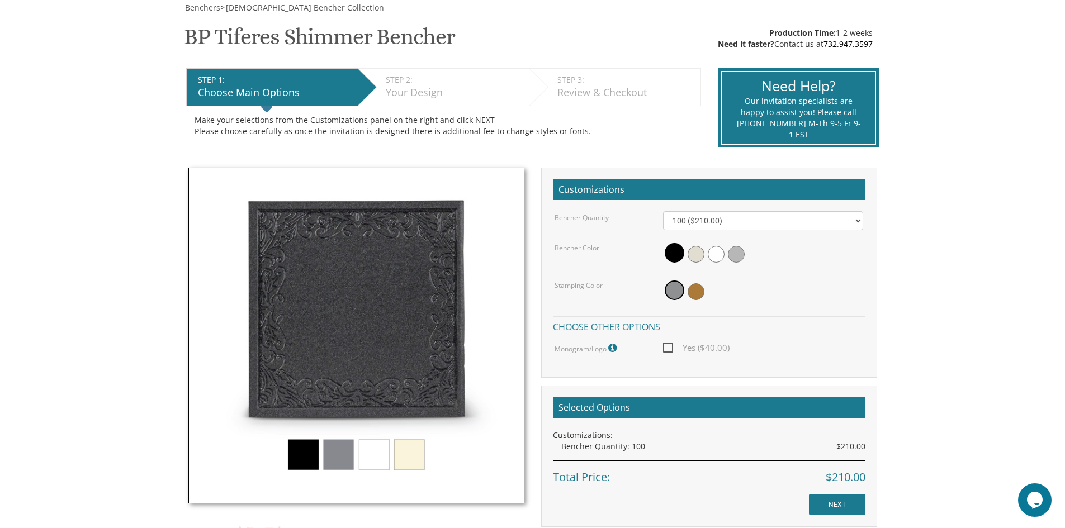
scroll to position [168, 0]
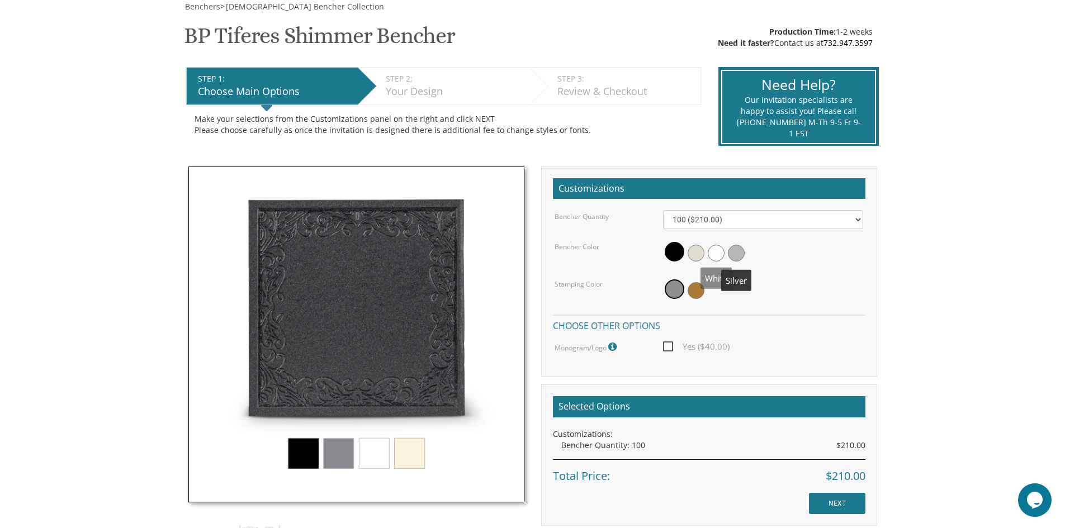
click at [735, 253] on span at bounding box center [736, 253] width 17 height 17
click at [690, 292] on span at bounding box center [695, 290] width 17 height 17
click at [348, 449] on img at bounding box center [356, 335] width 336 height 336
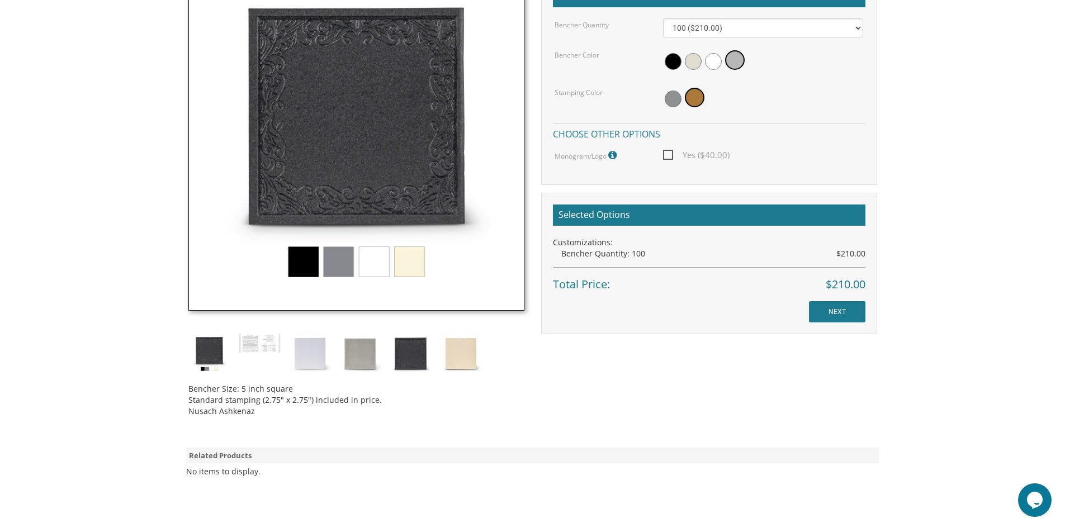
scroll to position [391, 0]
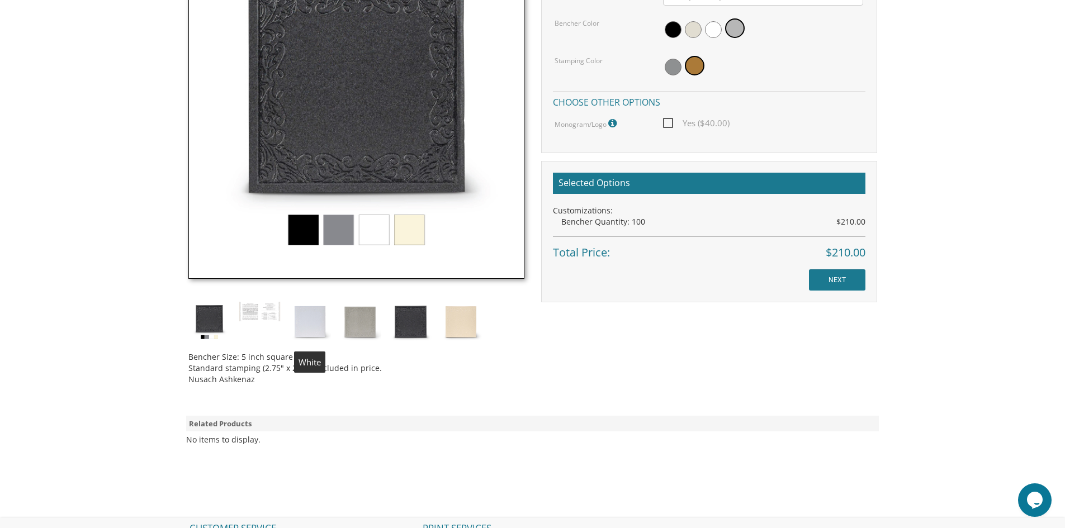
click at [307, 327] on img at bounding box center [310, 322] width 42 height 42
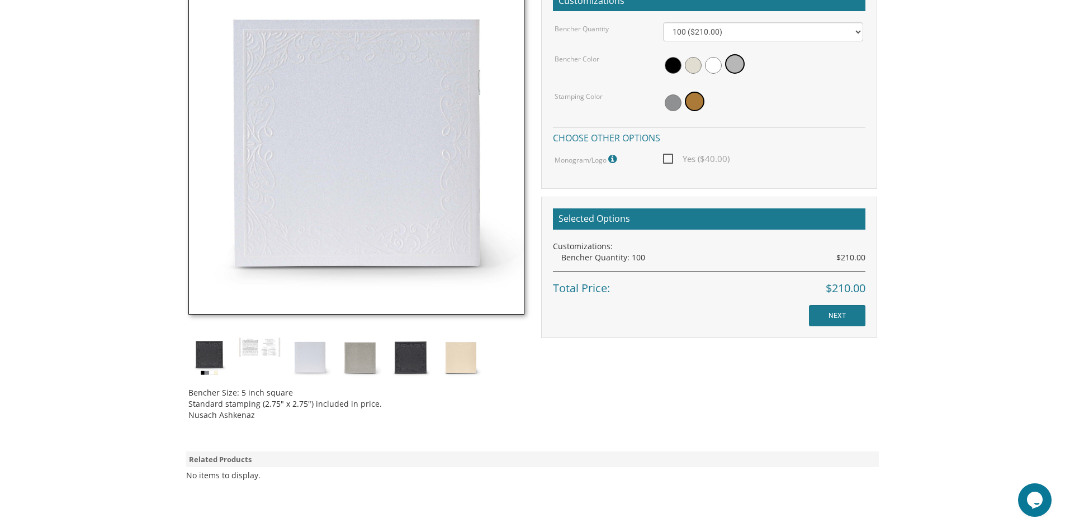
scroll to position [335, 0]
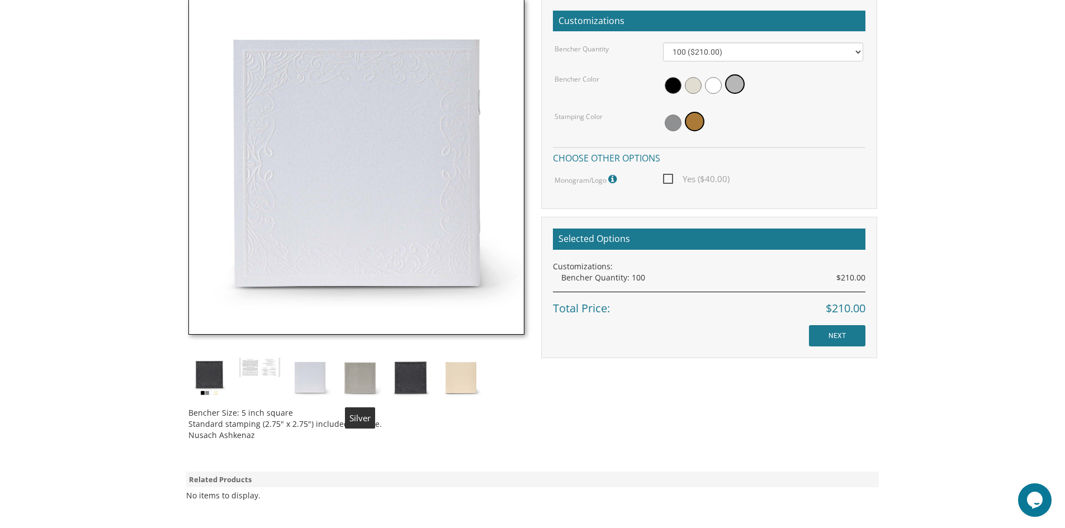
click at [372, 381] on img at bounding box center [360, 378] width 42 height 42
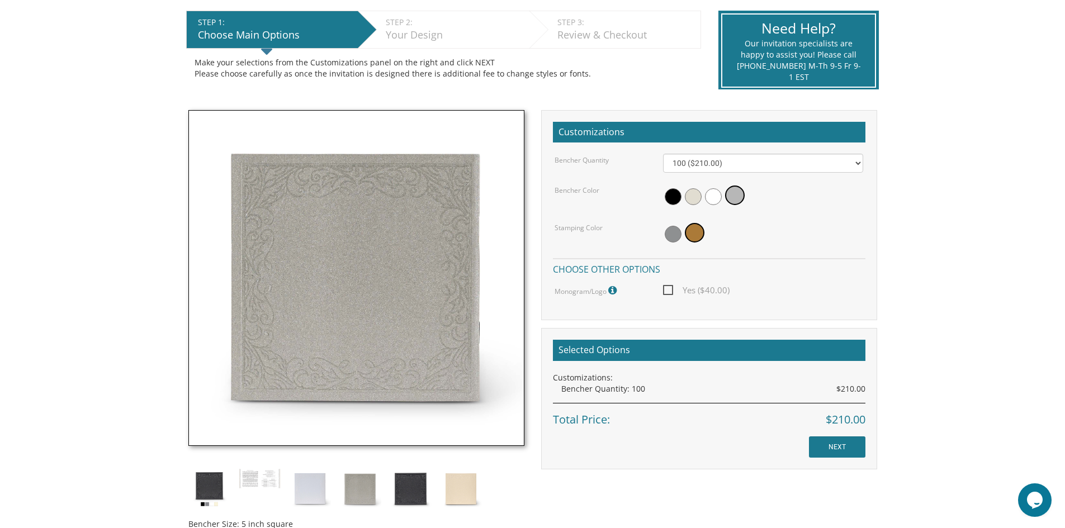
scroll to position [224, 0]
click at [672, 235] on span at bounding box center [672, 234] width 17 height 17
click at [688, 235] on span at bounding box center [695, 234] width 17 height 17
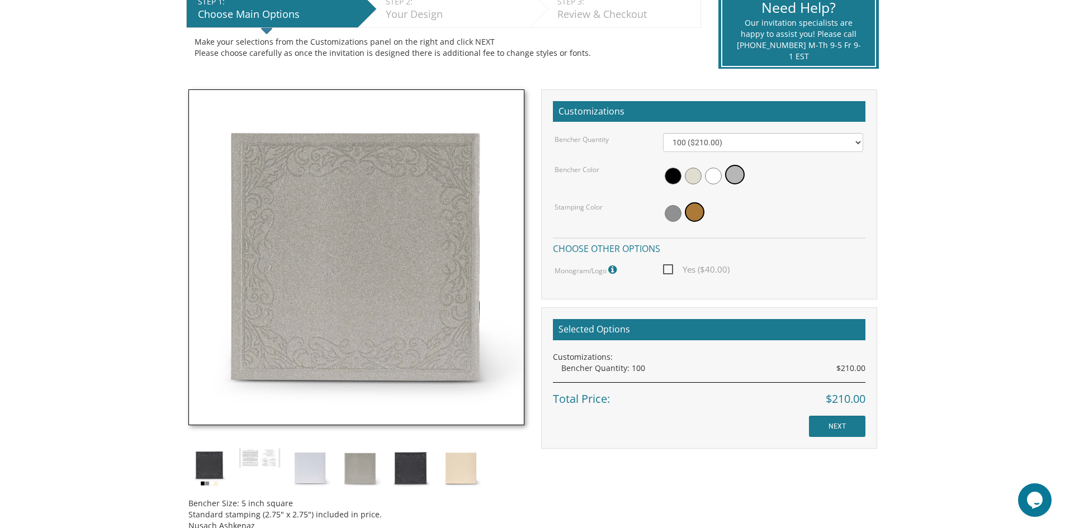
scroll to position [162, 0]
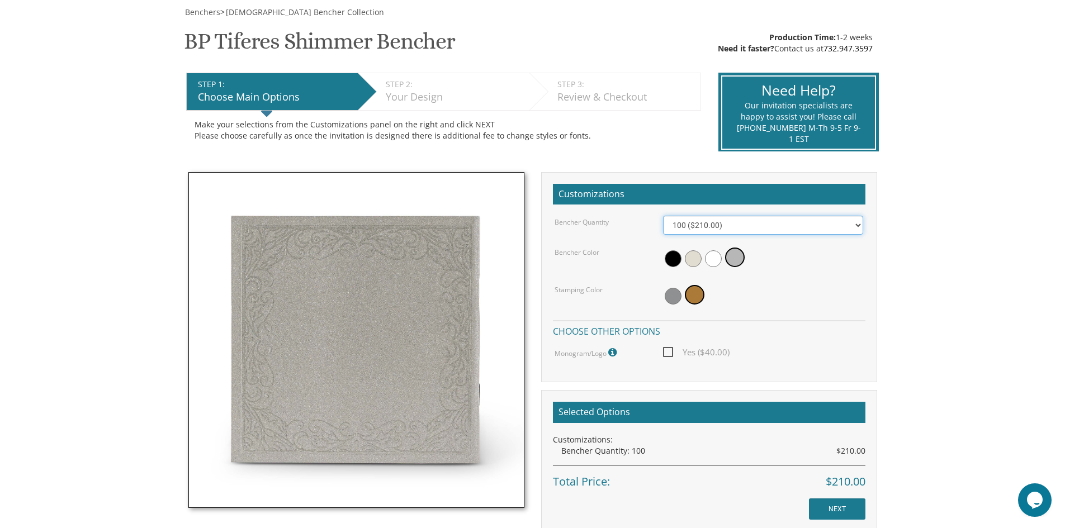
click at [709, 222] on select "100 ($210.00) 200 ($420.00) 300 ($630.00) 400 ($840.00) 500 ($1,050.00)" at bounding box center [763, 225] width 200 height 19
select select "300"
click at [663, 216] on select "100 ($210.00) 200 ($420.00) 300 ($630.00) 400 ($840.00) 500 ($1,050.00)" at bounding box center [763, 225] width 200 height 19
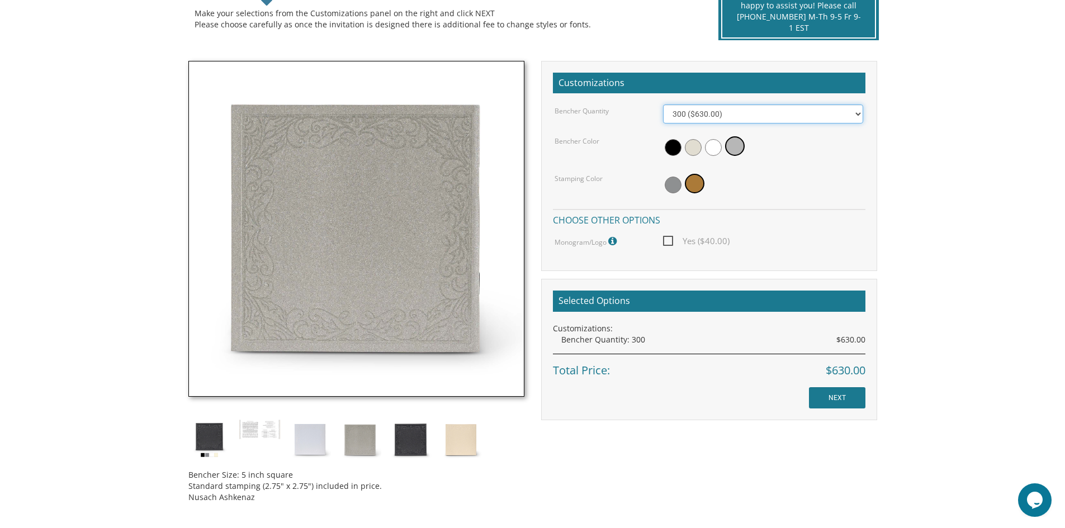
scroll to position [274, 0]
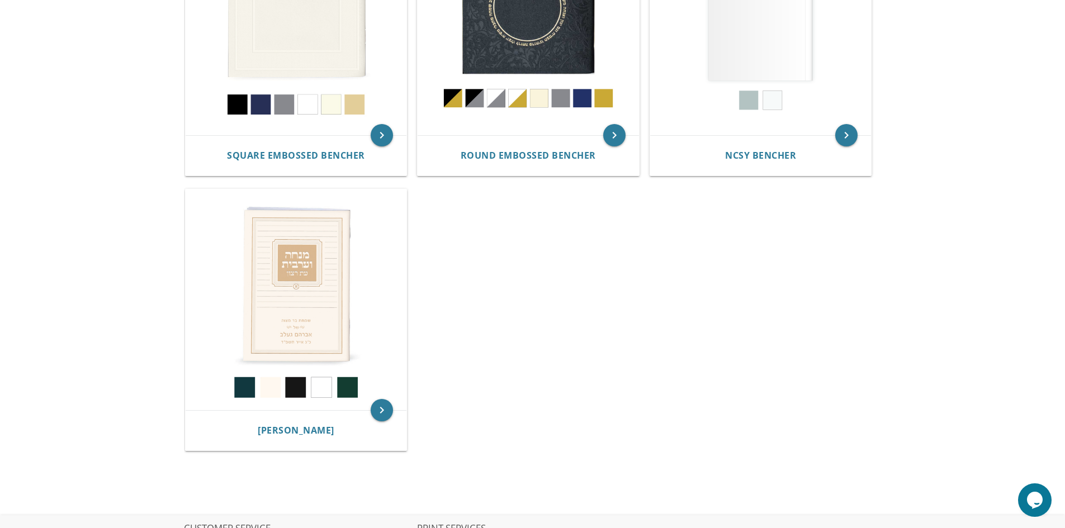
scroll to position [447, 0]
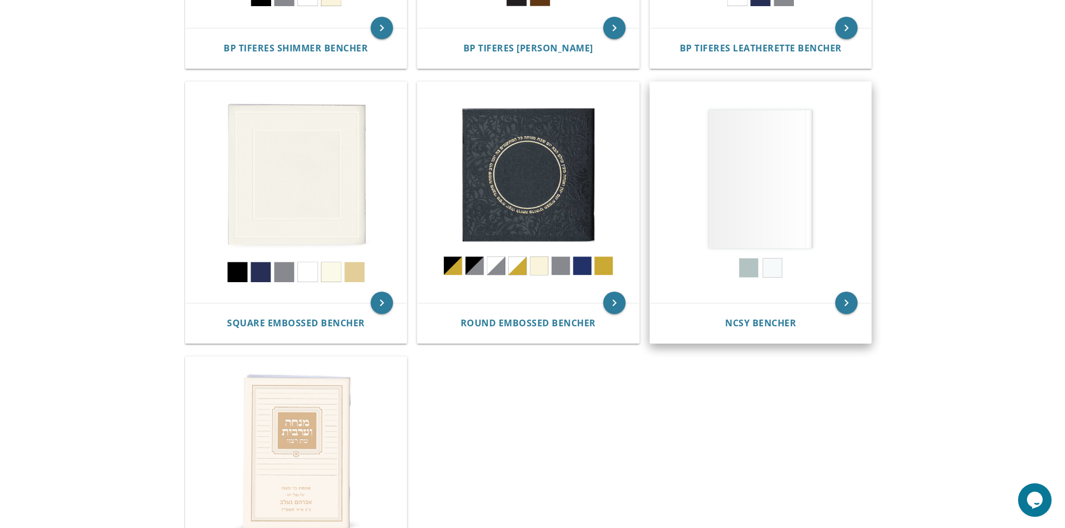
click at [770, 192] on img at bounding box center [760, 192] width 221 height 221
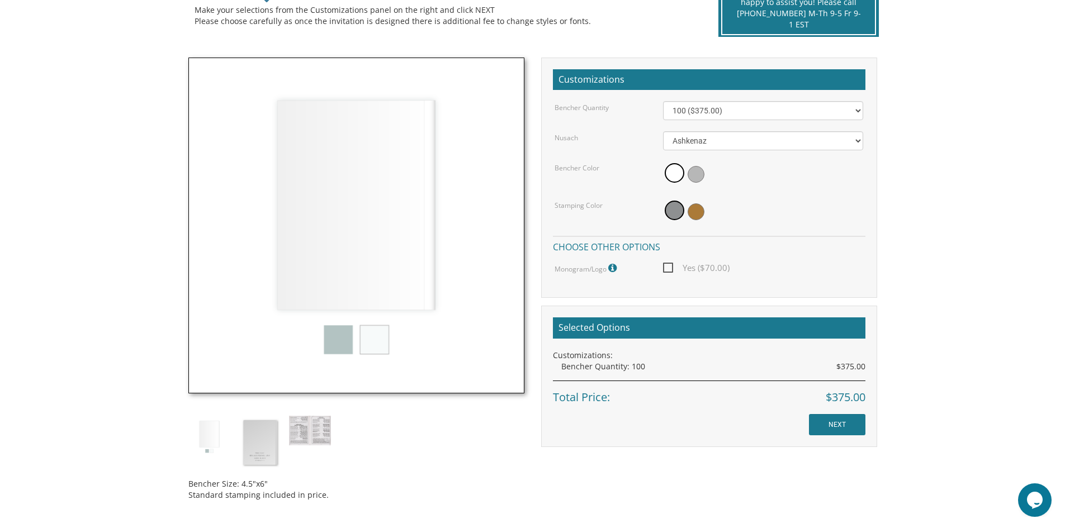
scroll to position [279, 0]
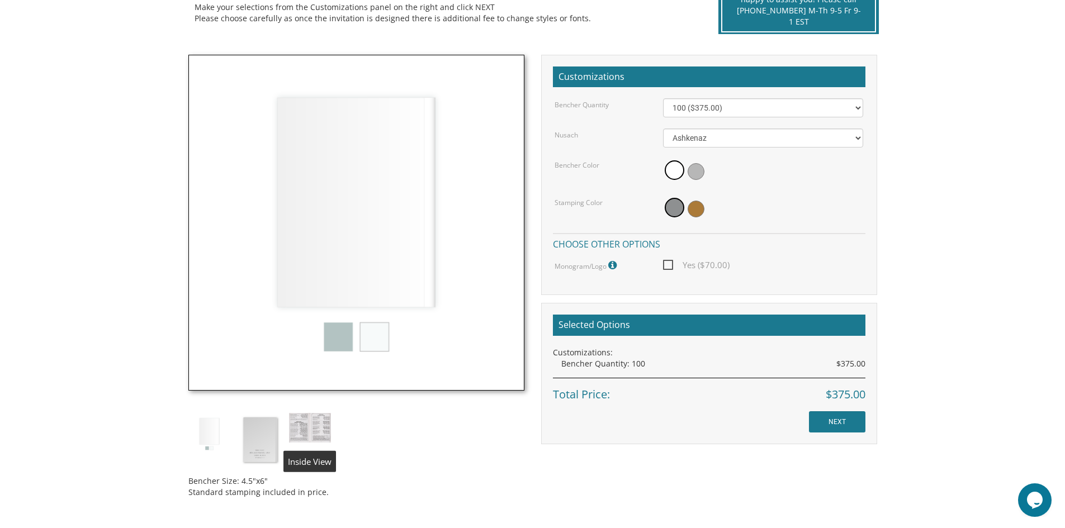
click at [321, 417] on img at bounding box center [310, 428] width 42 height 30
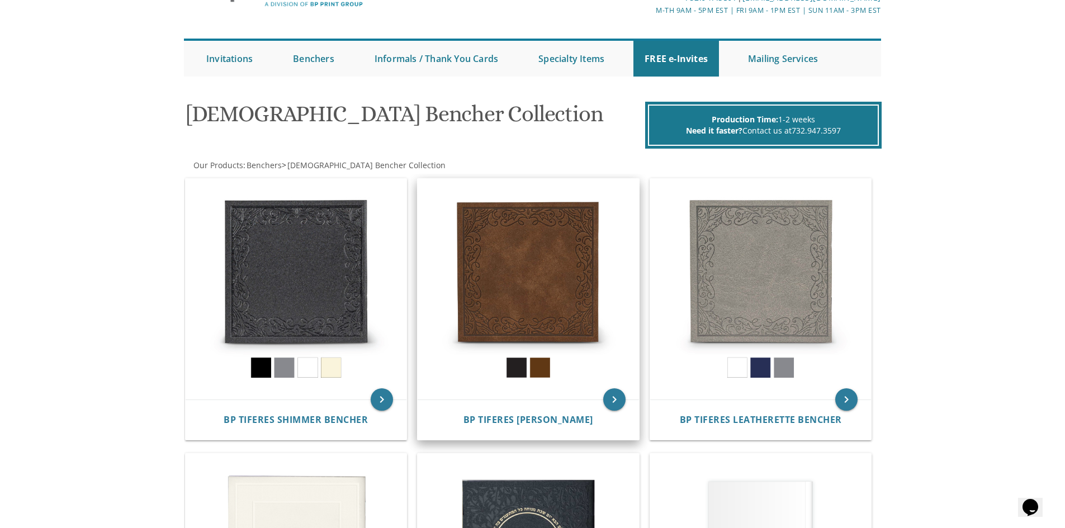
scroll to position [56, 0]
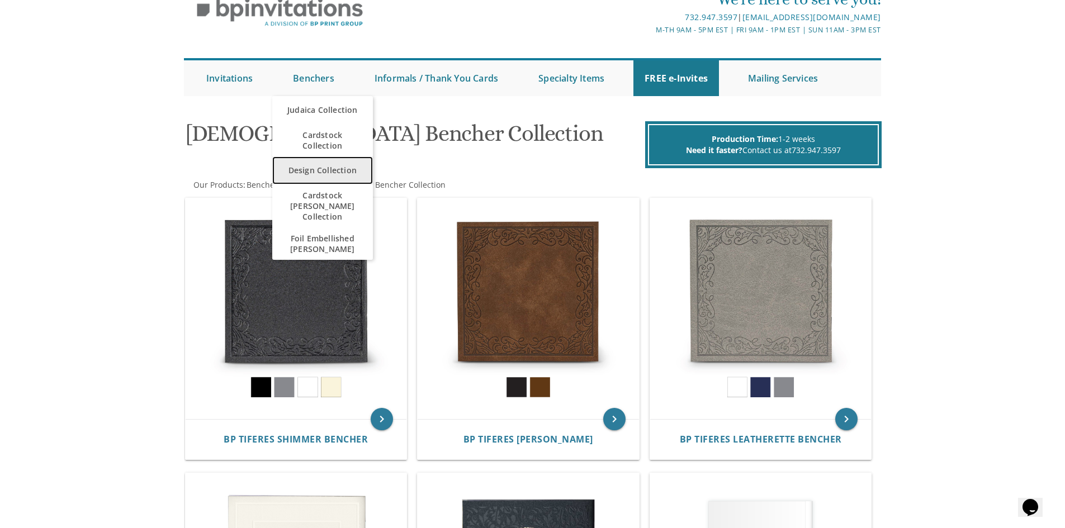
click at [339, 176] on link "Design Collection" at bounding box center [322, 170] width 101 height 28
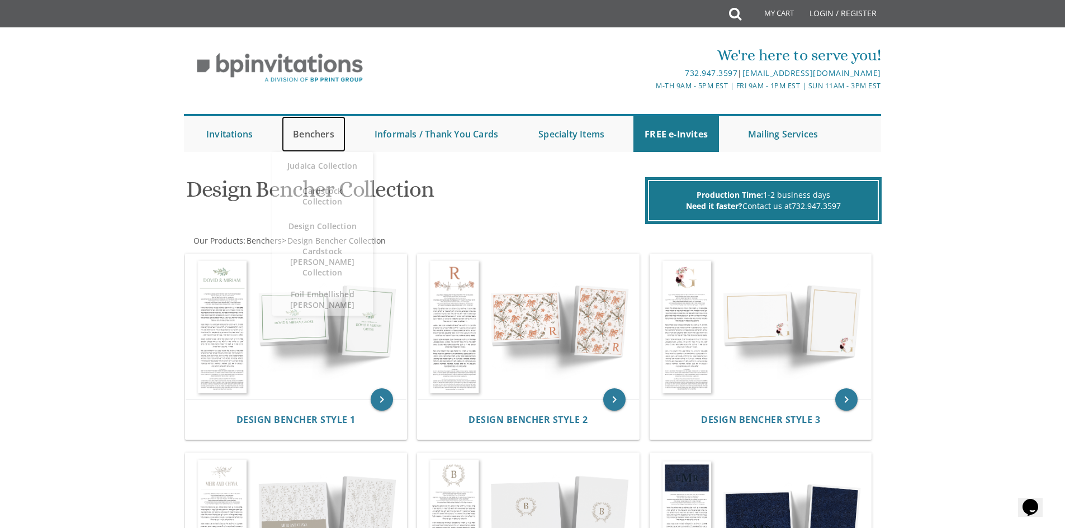
click at [313, 134] on link "Benchers" at bounding box center [314, 134] width 64 height 36
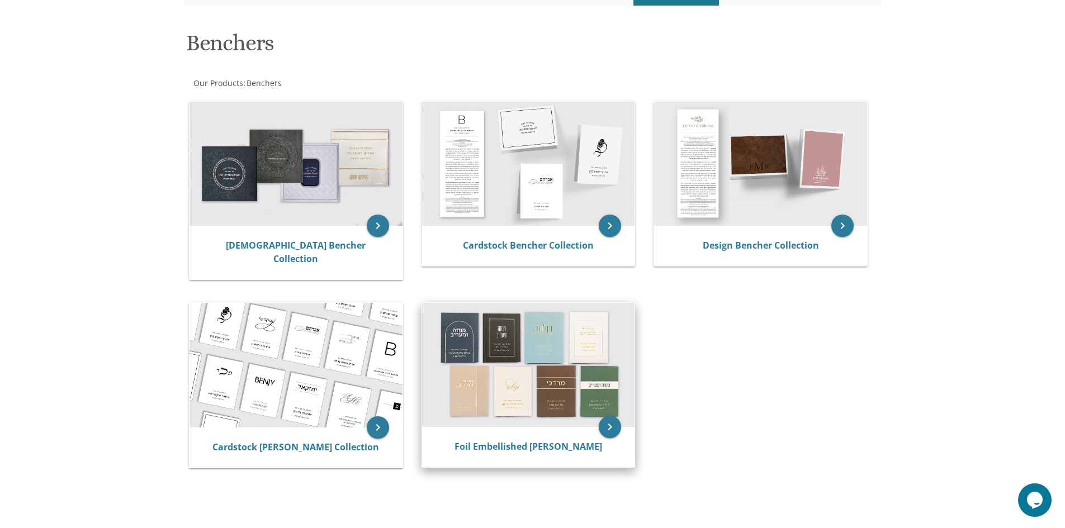
scroll to position [224, 0]
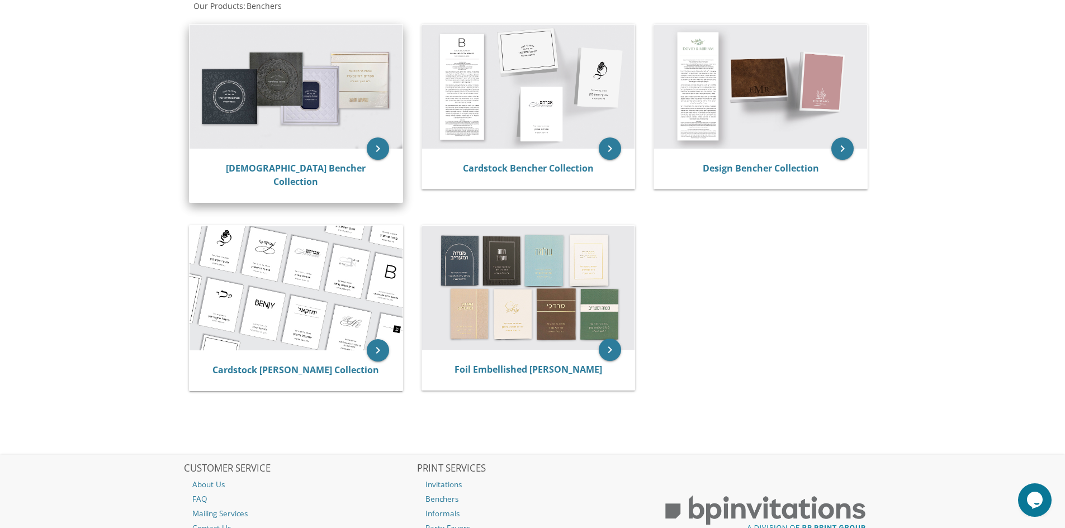
click at [294, 93] on img at bounding box center [295, 87] width 213 height 124
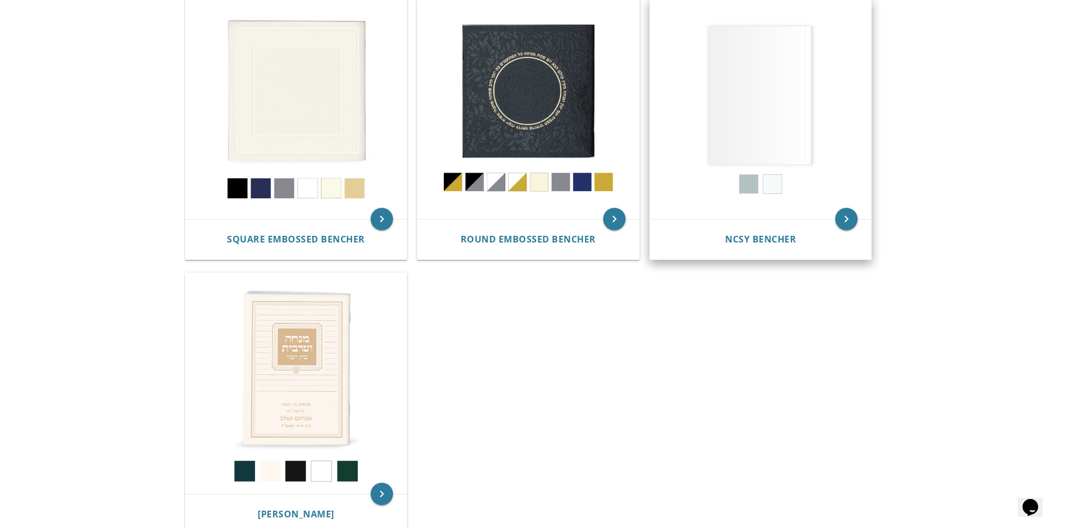
scroll to position [559, 0]
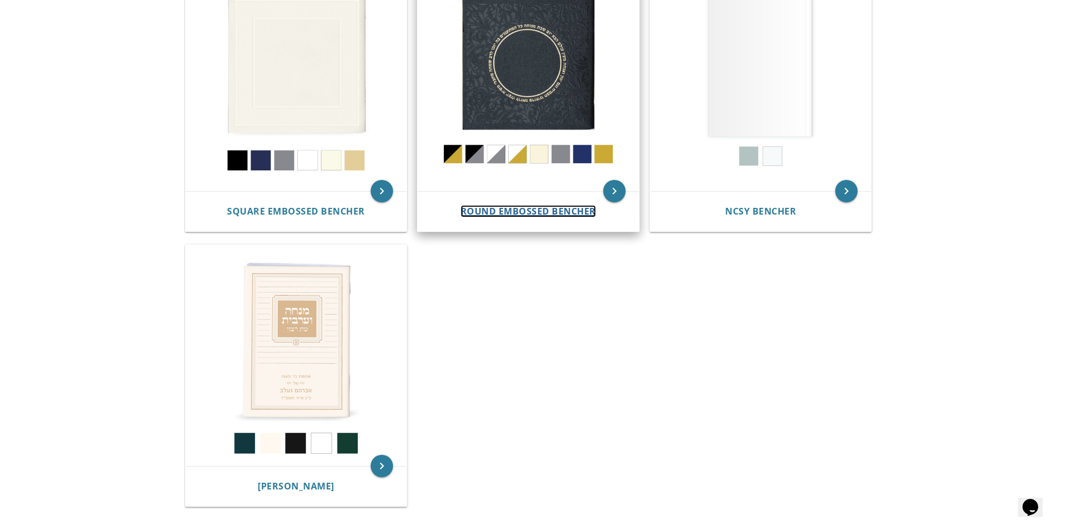
click at [527, 208] on span "Round Embossed Bencher" at bounding box center [527, 211] width 135 height 12
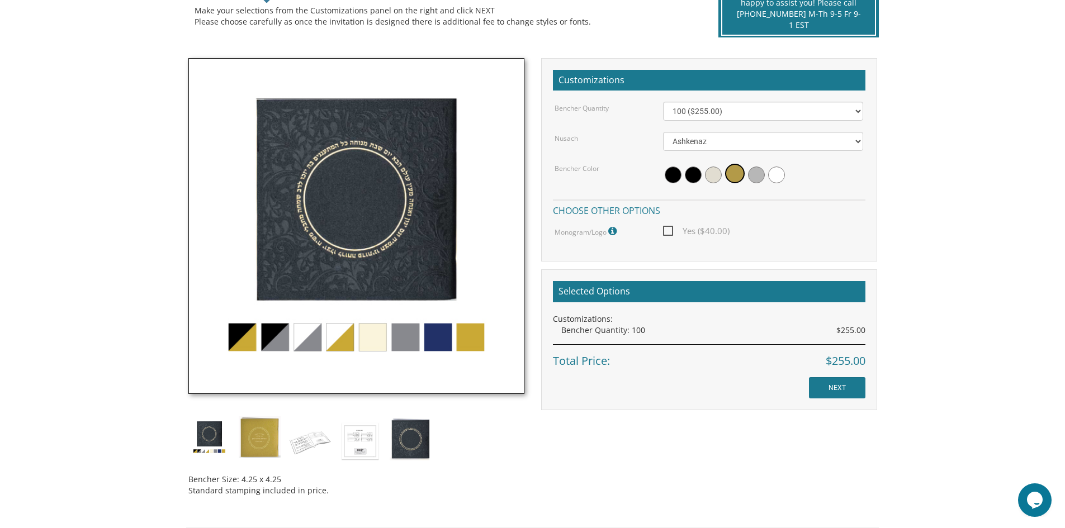
scroll to position [279, 0]
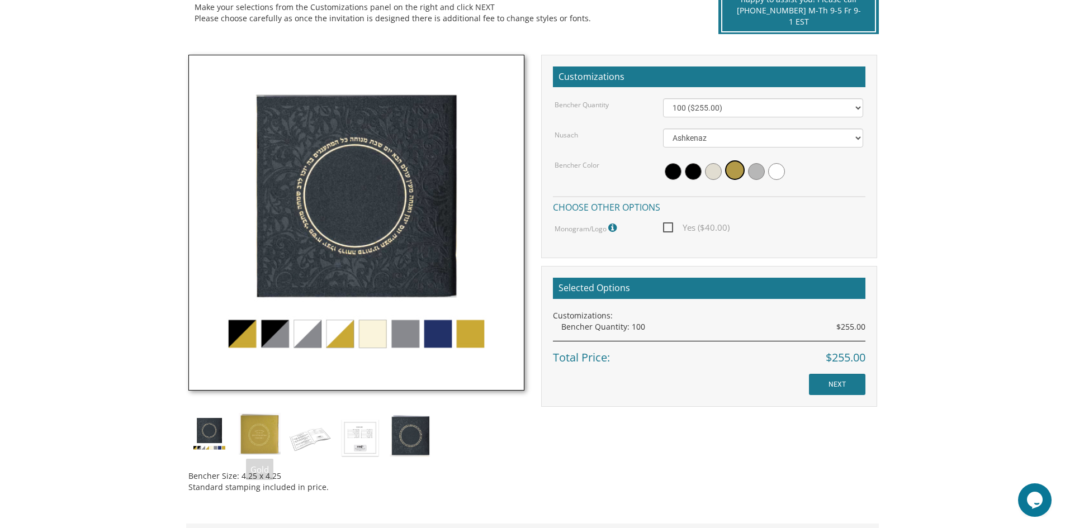
click at [217, 431] on img at bounding box center [209, 434] width 42 height 42
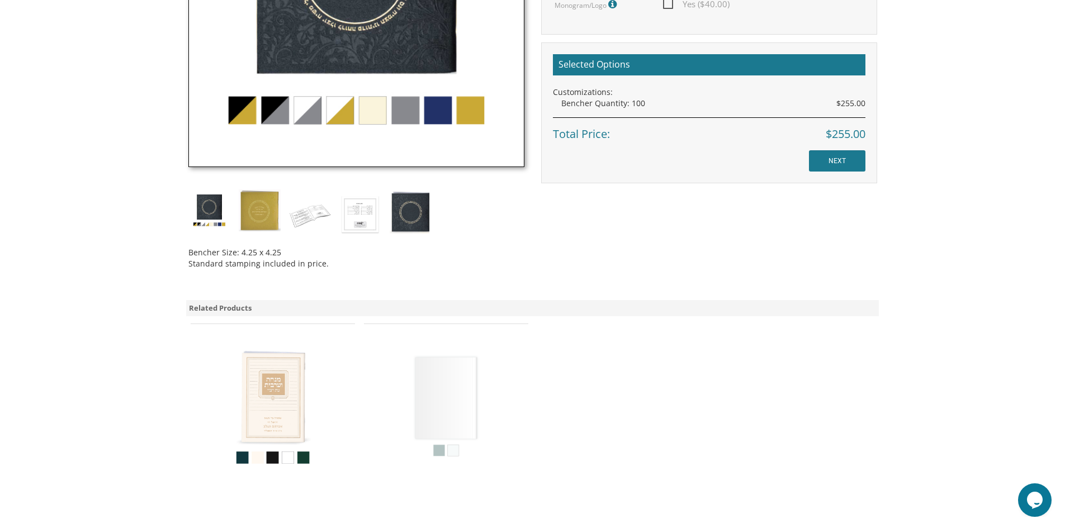
scroll to position [559, 0]
